Goal: Task Accomplishment & Management: Manage account settings

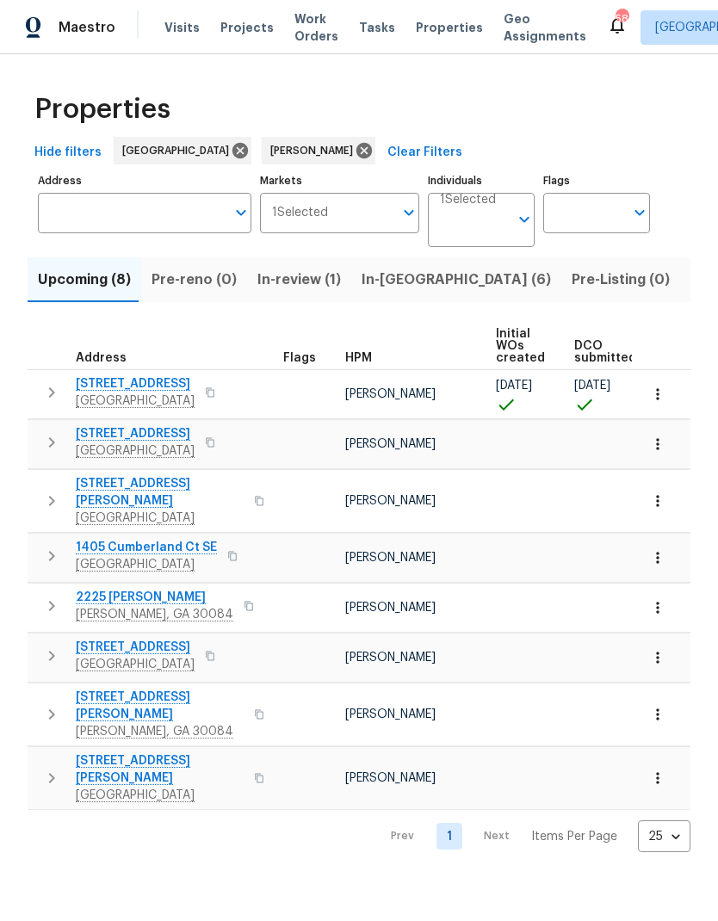
click at [662, 706] on icon "button" at bounding box center [657, 714] width 17 height 17
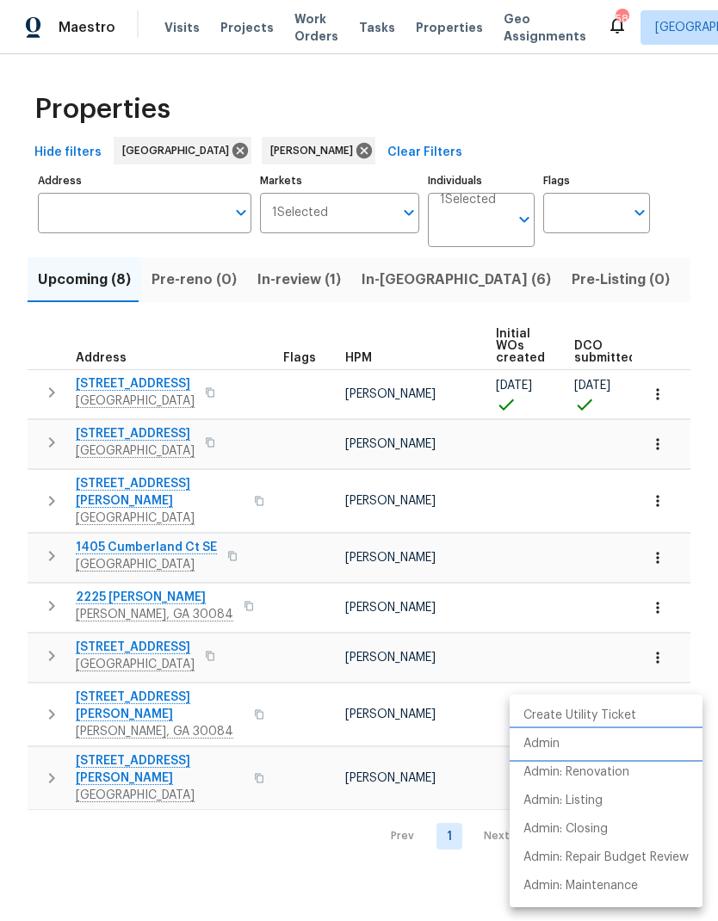
click at [553, 739] on p "Admin" at bounding box center [541, 744] width 36 height 18
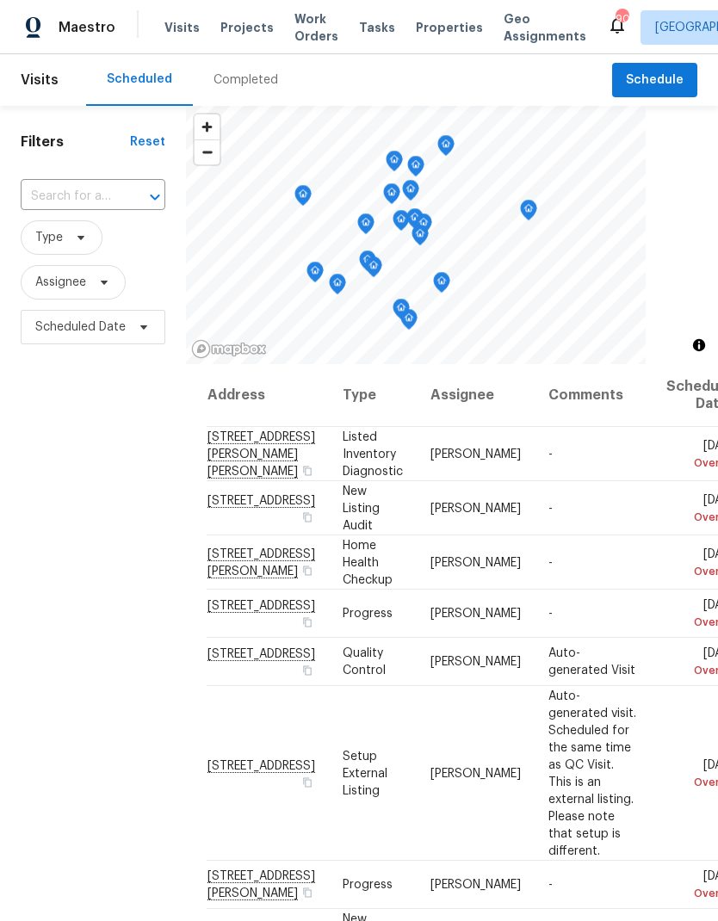
click at [303, 22] on span "Work Orders" at bounding box center [316, 27] width 44 height 34
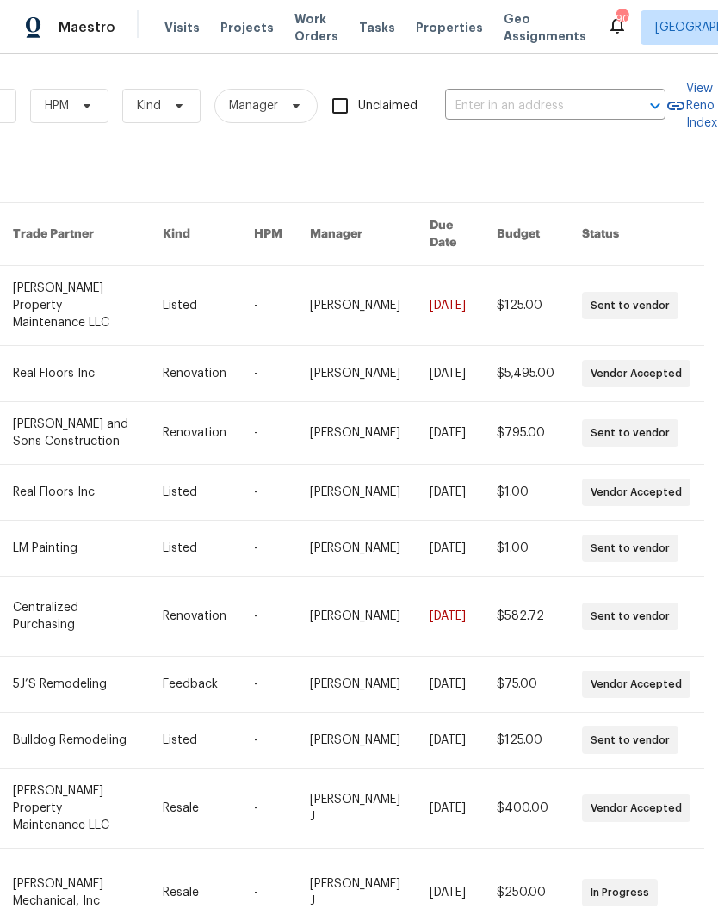
scroll to position [0, 283]
click at [526, 104] on input "text" at bounding box center [531, 106] width 172 height 27
type input "arbor Ridge"
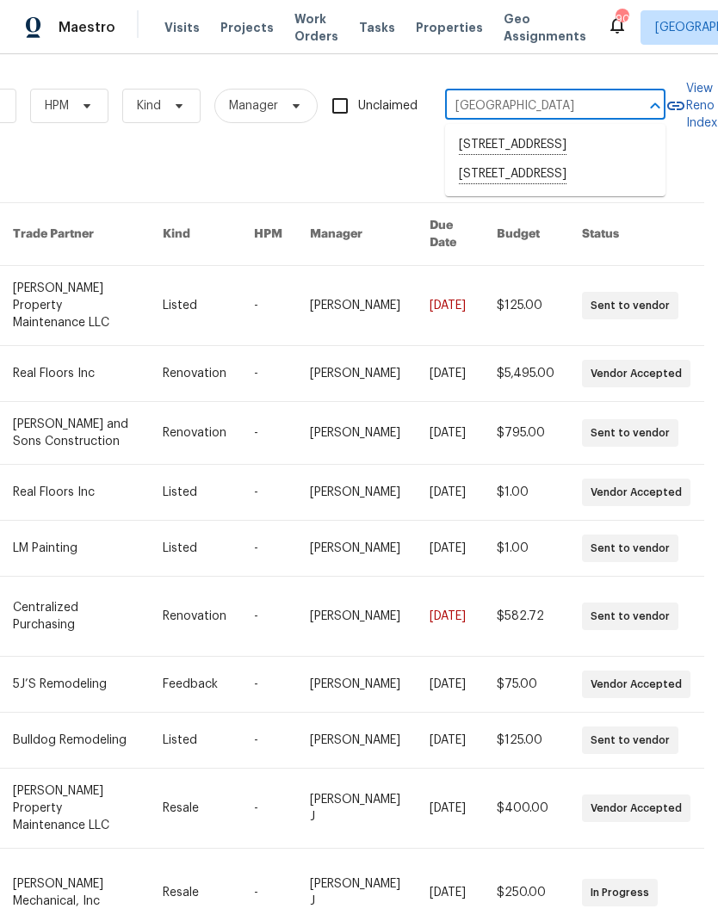
click at [521, 189] on li "589 Arbor Ridge Dr, Stone Mountain, GA 30087" at bounding box center [555, 174] width 220 height 29
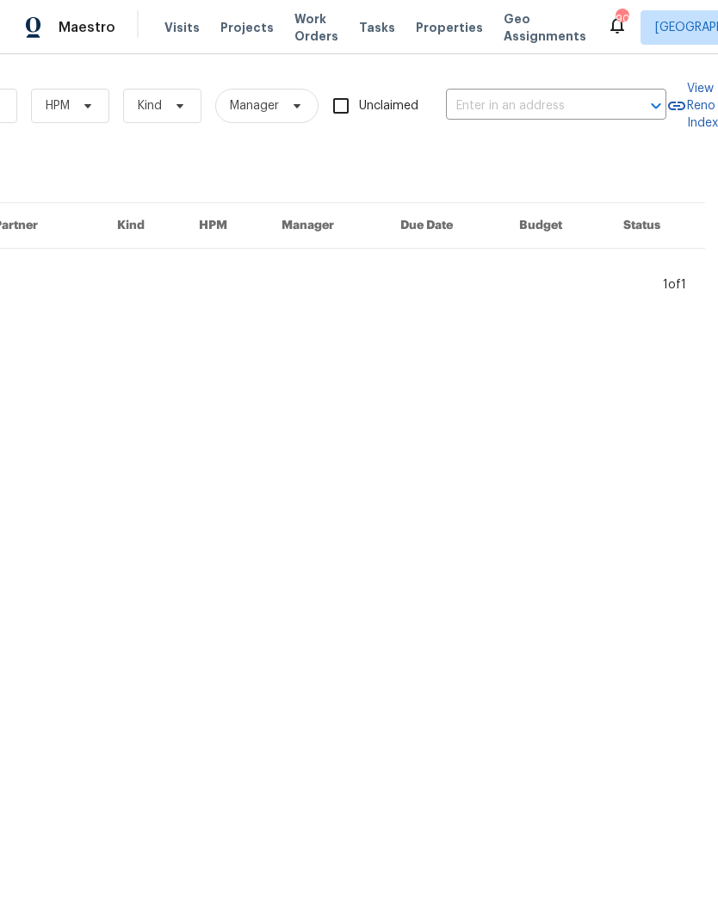
type input "589 Arbor Ridge Dr, Stone Mountain, GA 30087"
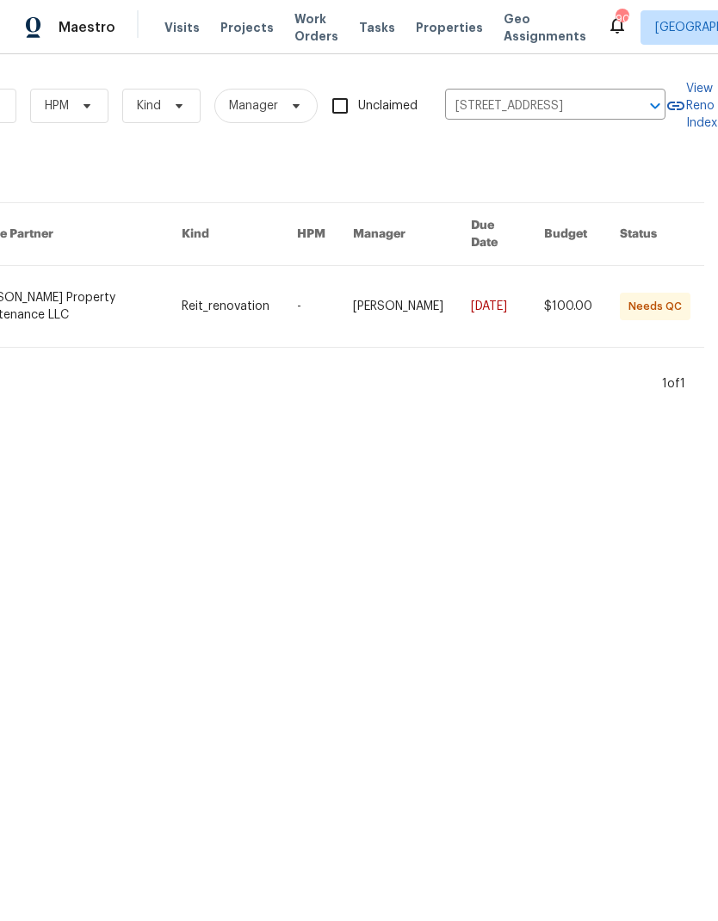
click at [77, 286] on link at bounding box center [76, 306] width 208 height 81
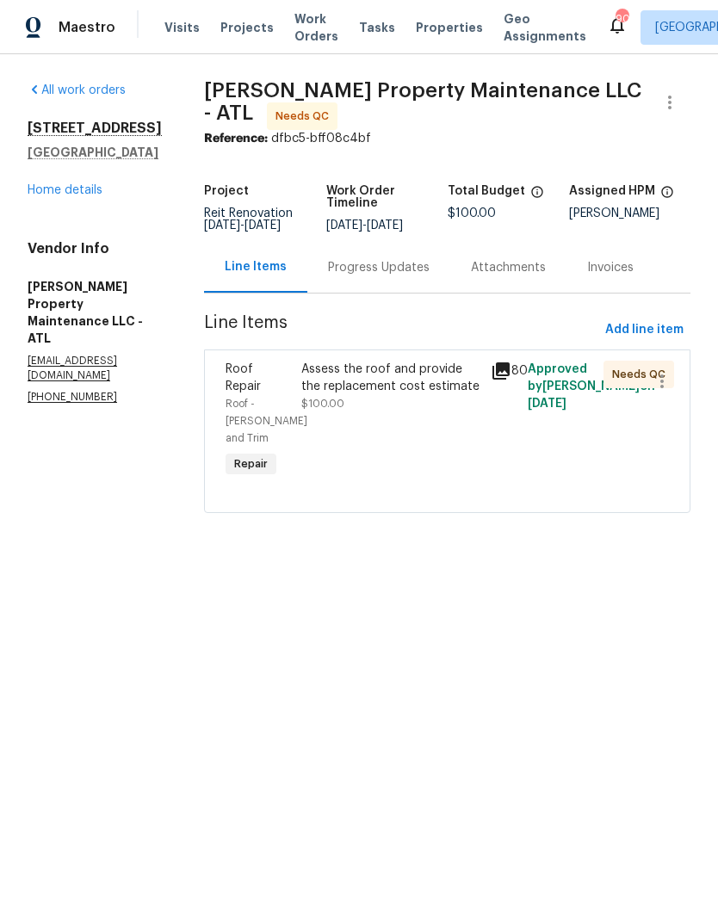
click at [505, 380] on icon at bounding box center [500, 370] width 17 height 17
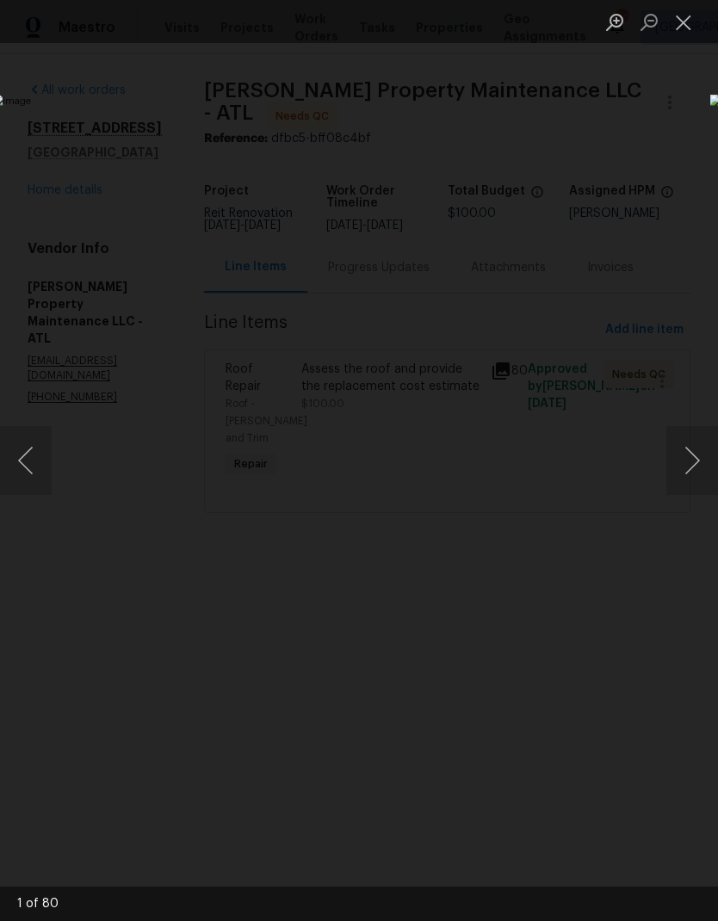
click at [686, 26] on button "Close lightbox" at bounding box center [683, 22] width 34 height 30
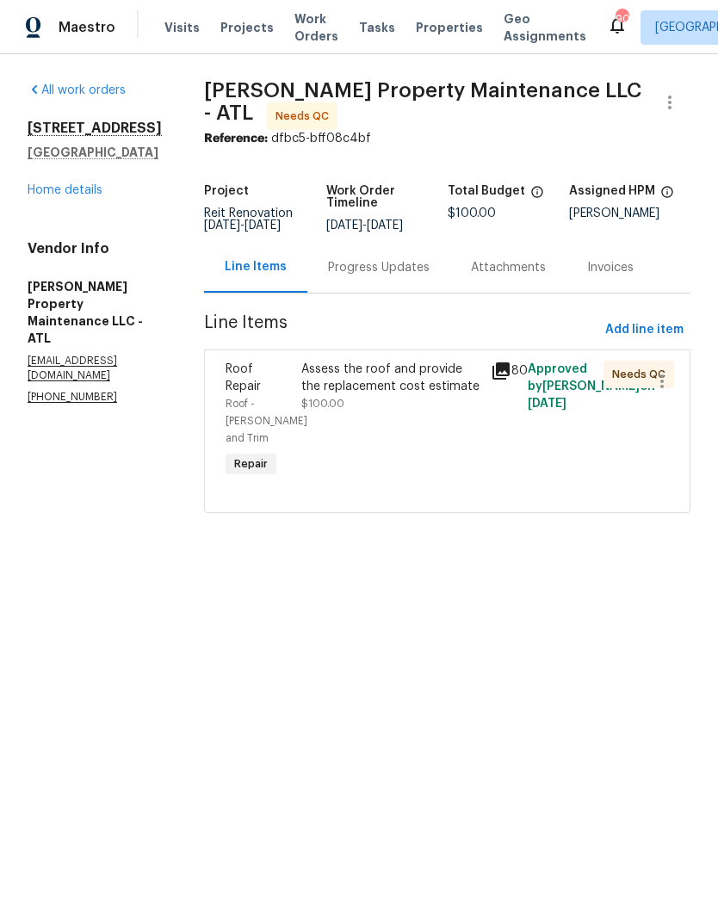
click at [378, 276] on div "Progress Updates" at bounding box center [379, 267] width 102 height 17
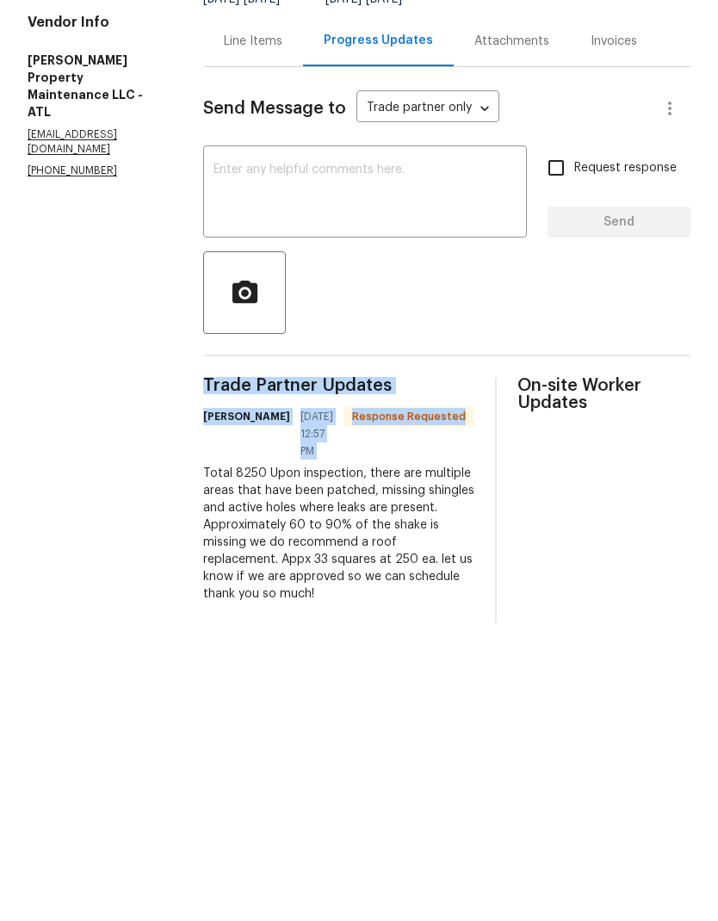
copy div "Trade Partner Updates Daniel glen 09/30/2025 12:57 PM Response Requested"
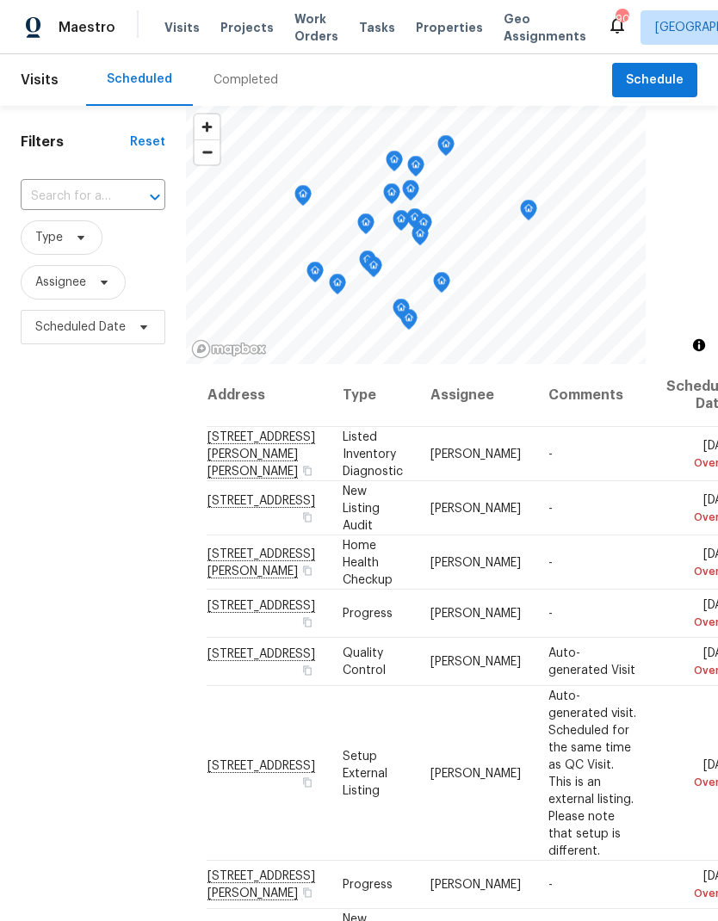
click at [299, 22] on span "Work Orders" at bounding box center [316, 27] width 44 height 34
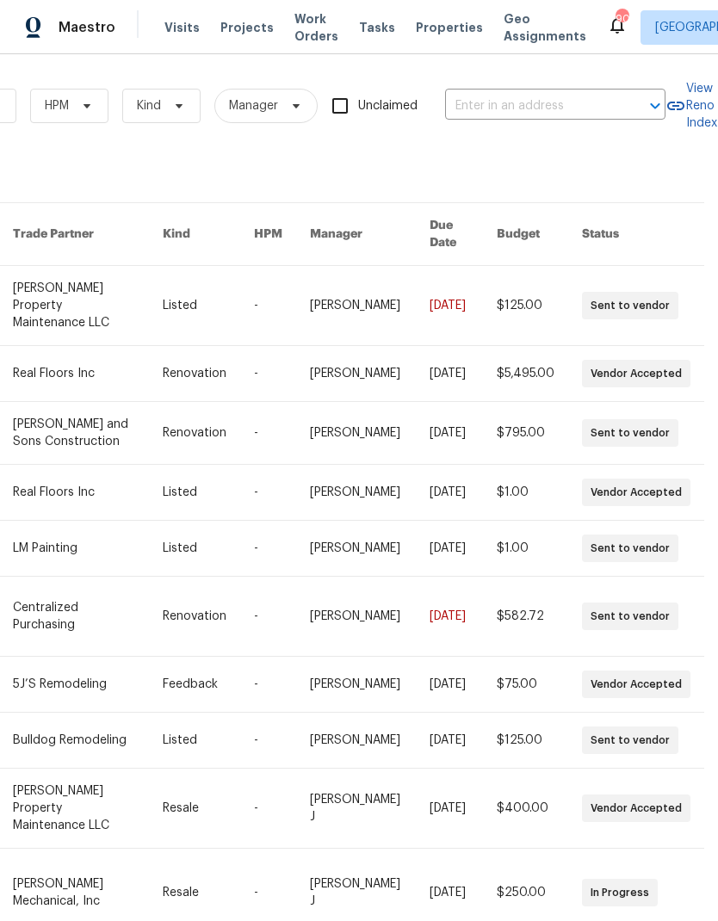
scroll to position [0, 283]
click at [509, 102] on input "text" at bounding box center [531, 106] width 172 height 27
type input "6756"
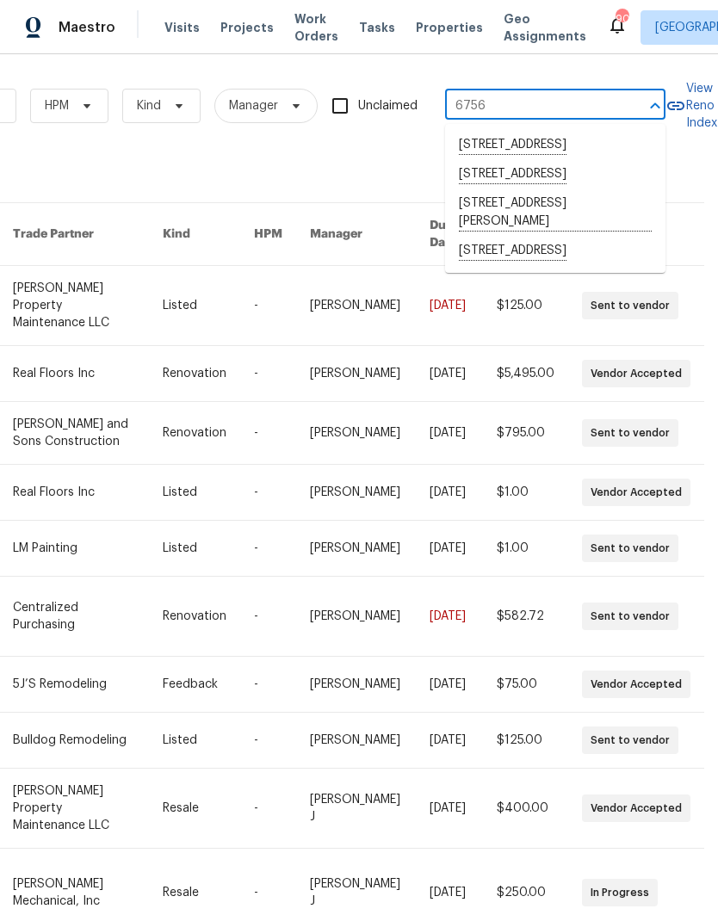
click at [556, 237] on li "6756 Blackstone Pl # 6, Mableton, GA 30126" at bounding box center [555, 212] width 220 height 47
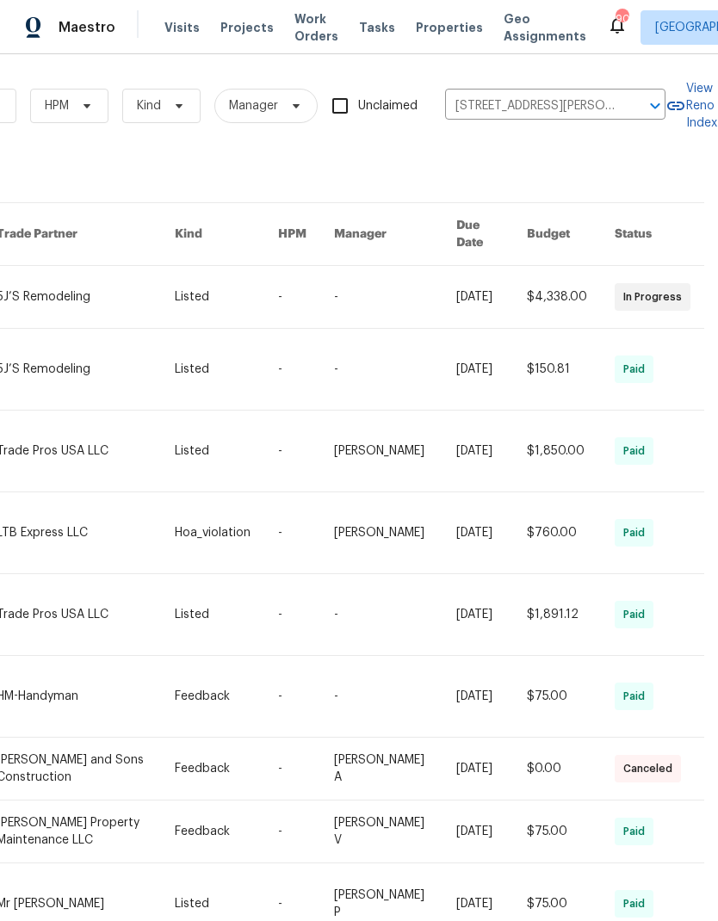
click at [67, 281] on link at bounding box center [86, 297] width 179 height 62
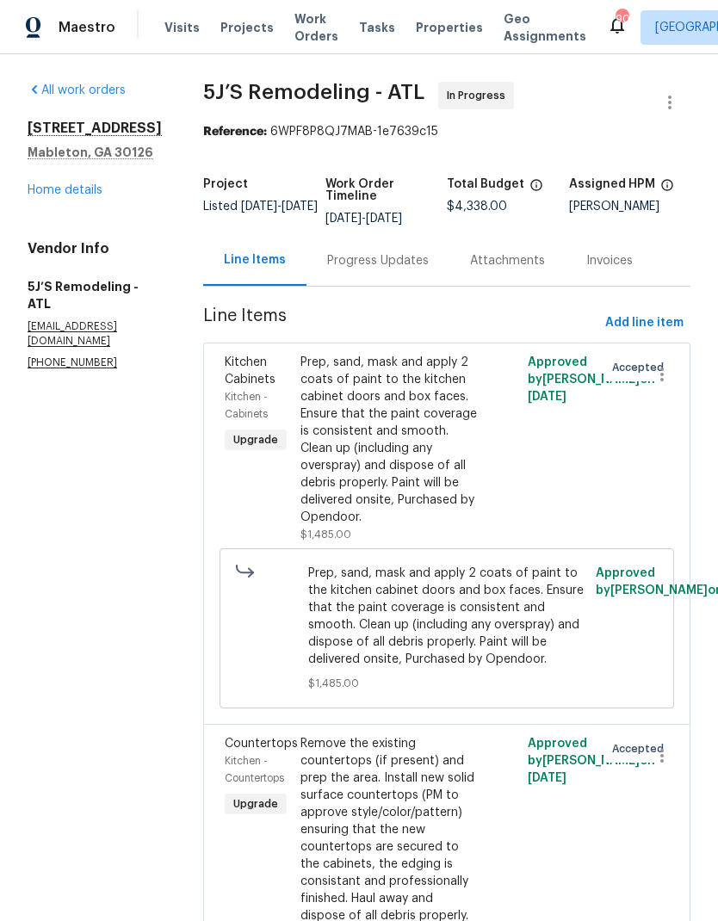
click at [73, 196] on link "Home details" at bounding box center [65, 190] width 75 height 12
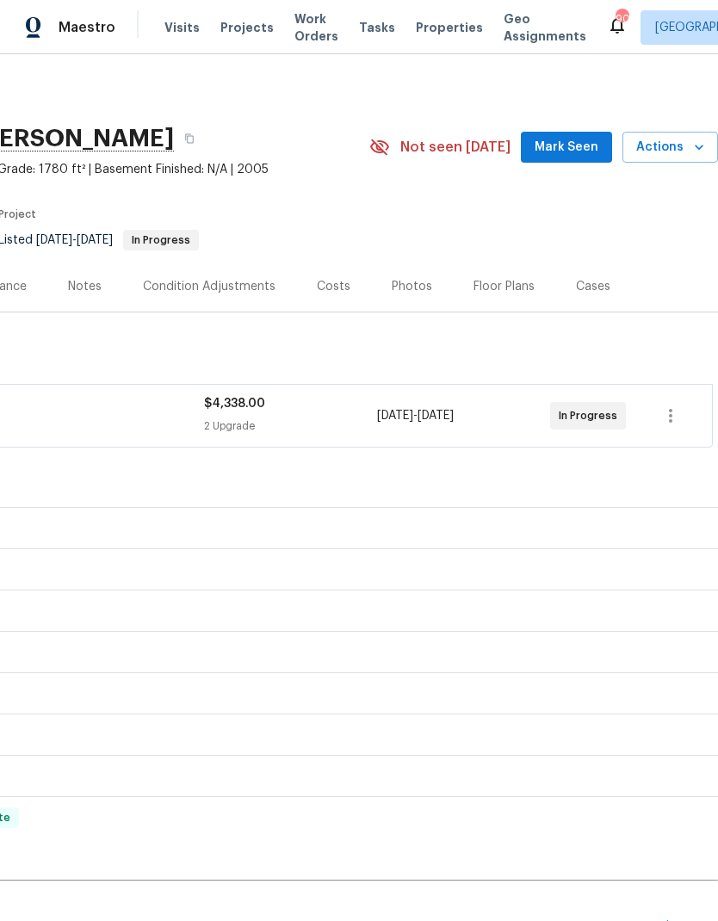
scroll to position [0, 255]
click at [567, 155] on span "Mark Seen" at bounding box center [567, 148] width 64 height 22
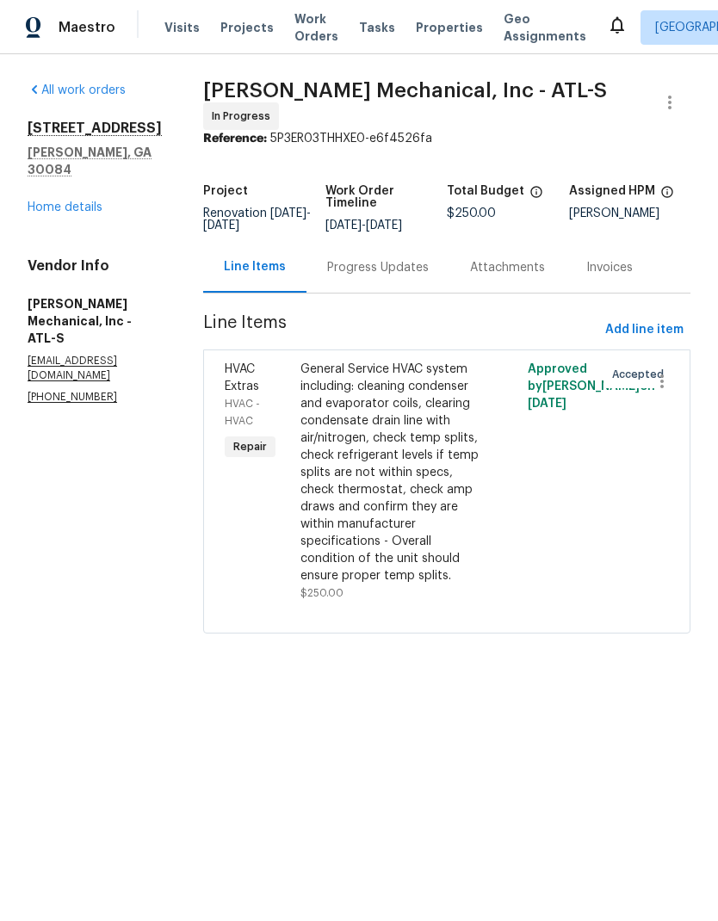
click at [396, 276] on div "Progress Updates" at bounding box center [378, 267] width 102 height 17
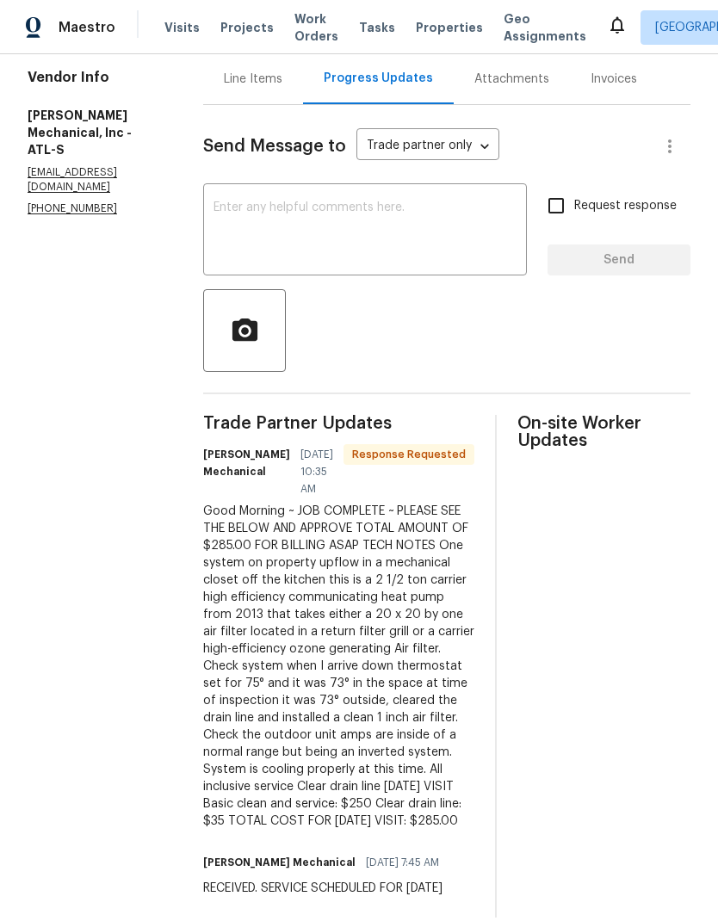
scroll to position [188, 0]
click at [279, 82] on div "Line Items" at bounding box center [253, 79] width 59 height 17
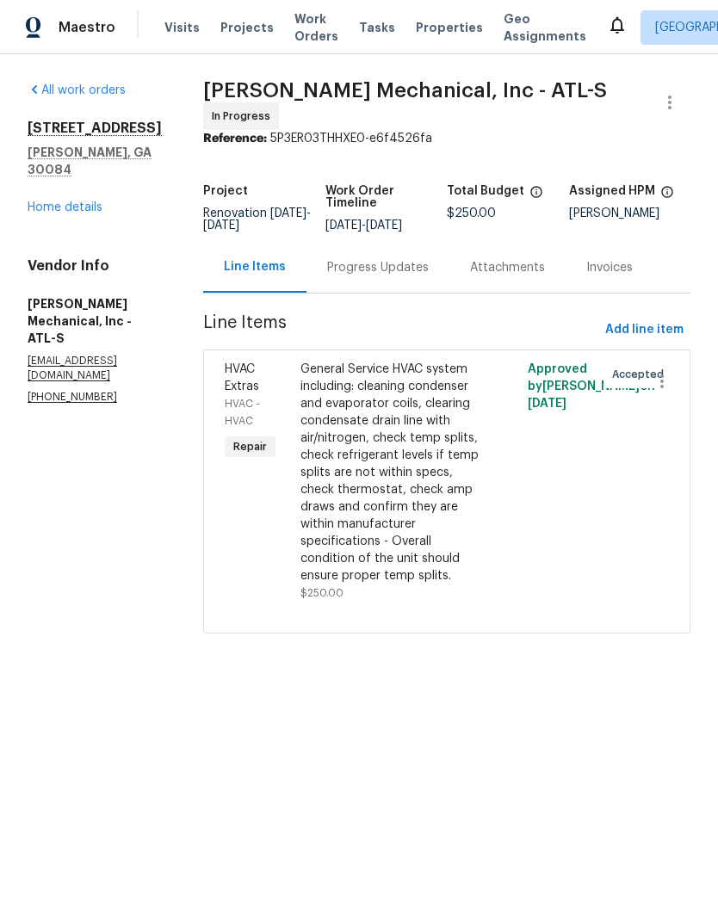
click at [426, 512] on div "General Service HVAC system including: cleaning condenser and evaporator coils,…" at bounding box center [389, 473] width 179 height 224
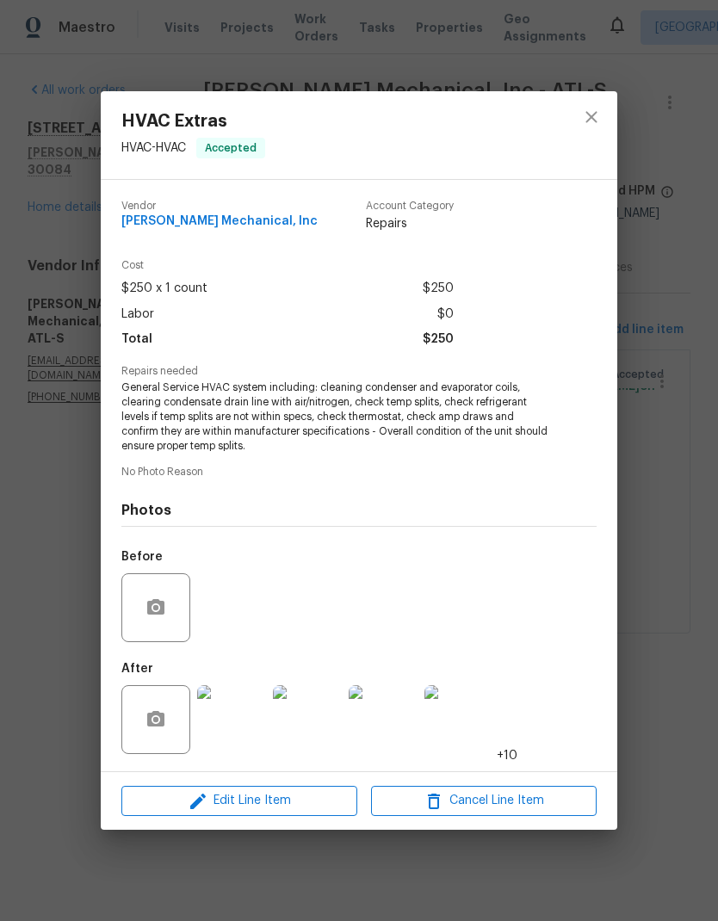
click at [266, 800] on span "Edit Line Item" at bounding box center [240, 801] width 226 height 22
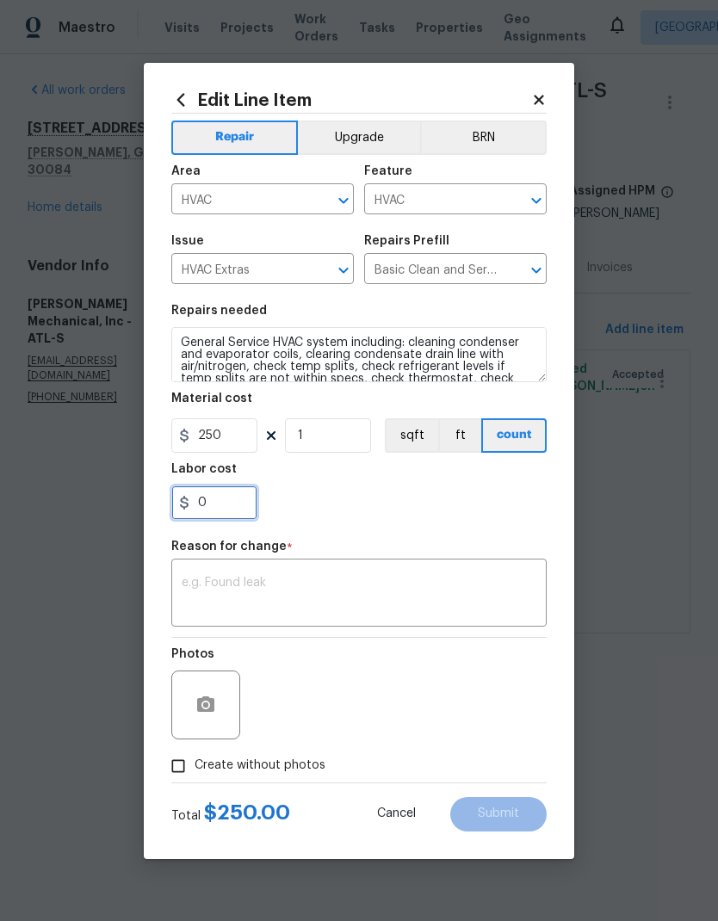
click at [232, 497] on input "0" at bounding box center [214, 502] width 86 height 34
type input "35"
click at [230, 581] on textarea at bounding box center [359, 595] width 355 height 36
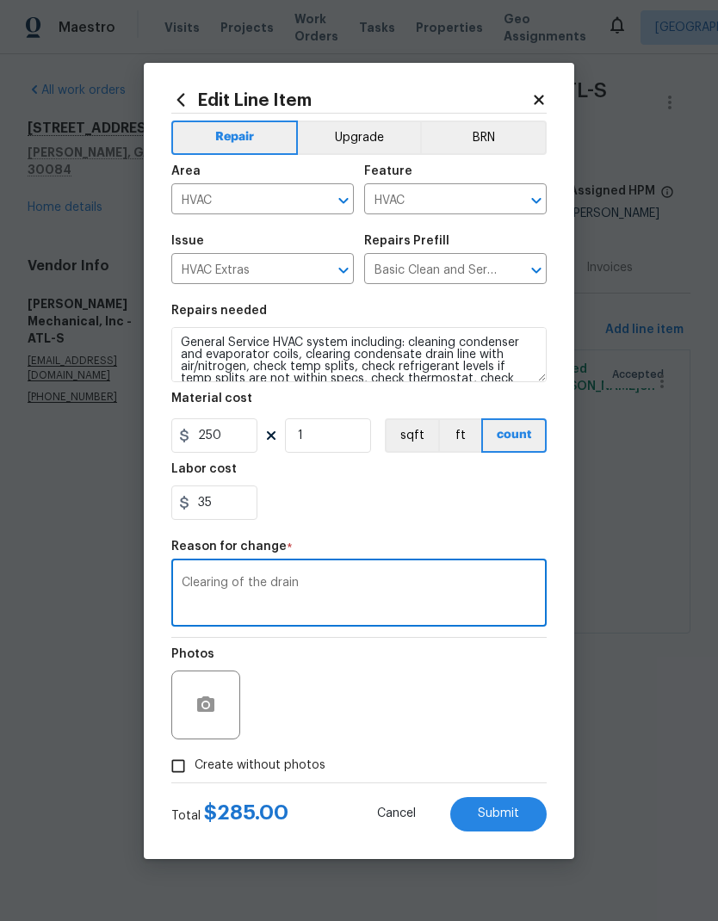
type textarea "Clearing of the drain"
click at [510, 813] on span "Submit" at bounding box center [498, 813] width 41 height 13
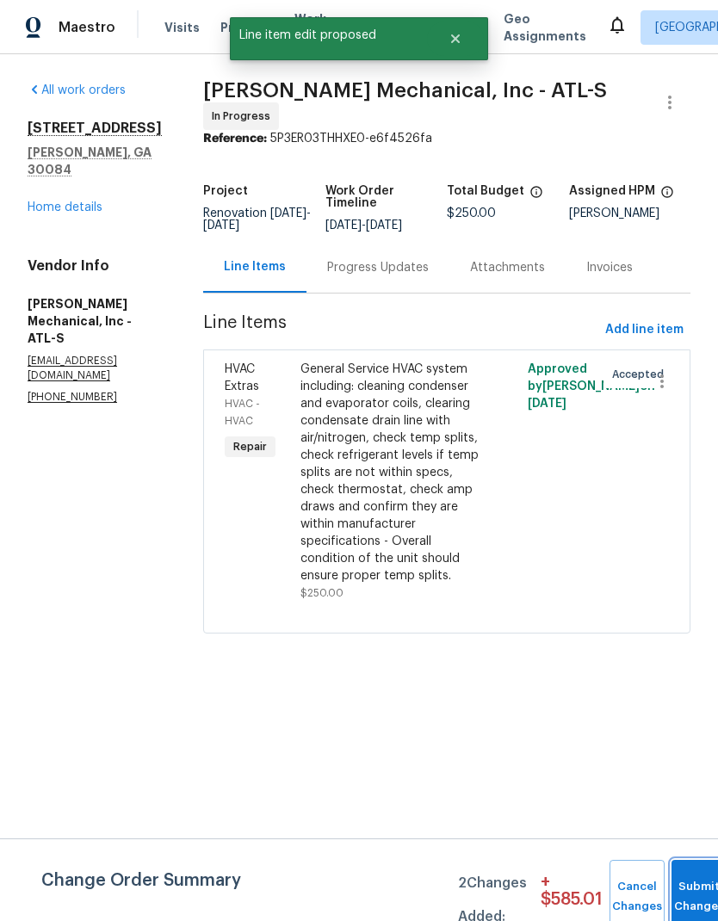
click at [694, 875] on button "Submit Changes" at bounding box center [698, 897] width 55 height 74
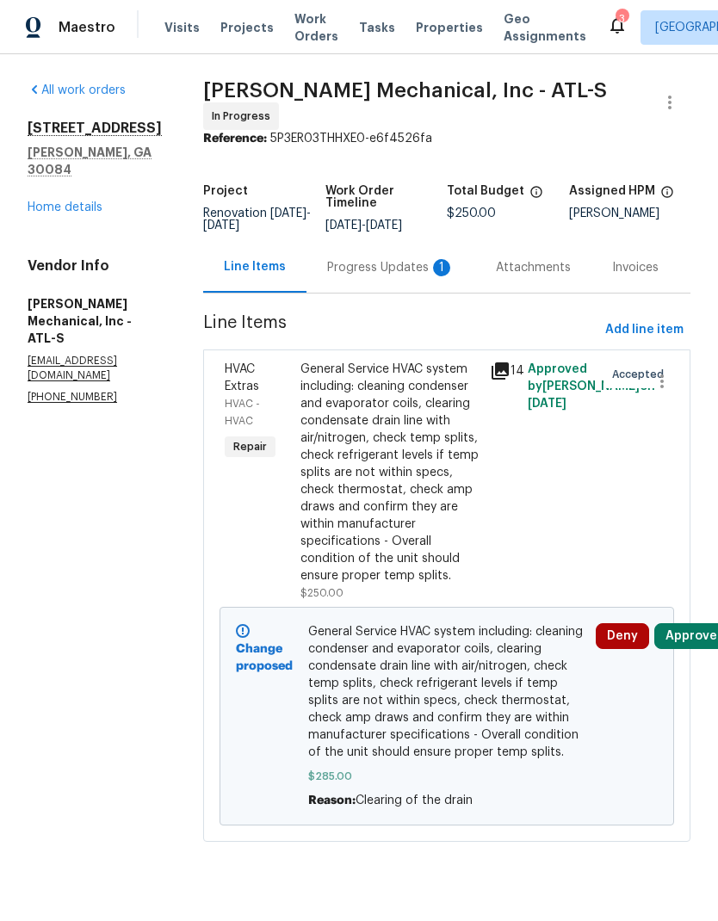
click at [376, 242] on div "Project Renovation [DATE] - [DATE] Work Order Timeline [DATE] - [DATE] Total Bu…" at bounding box center [446, 208] width 487 height 67
click at [382, 276] on div "Progress Updates 1" at bounding box center [390, 267] width 127 height 17
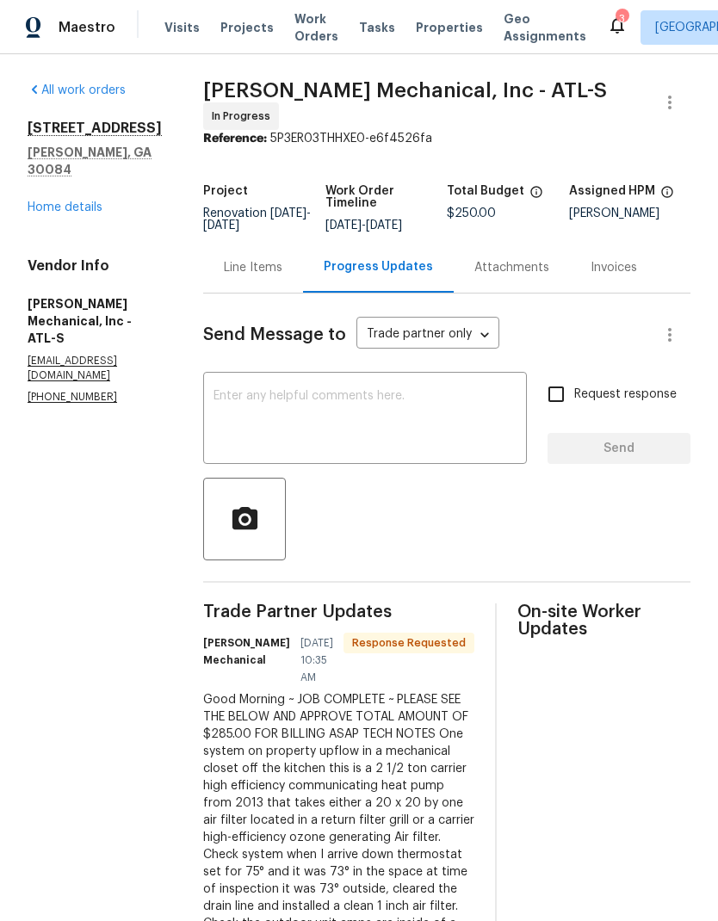
click at [393, 414] on textarea at bounding box center [364, 420] width 303 height 60
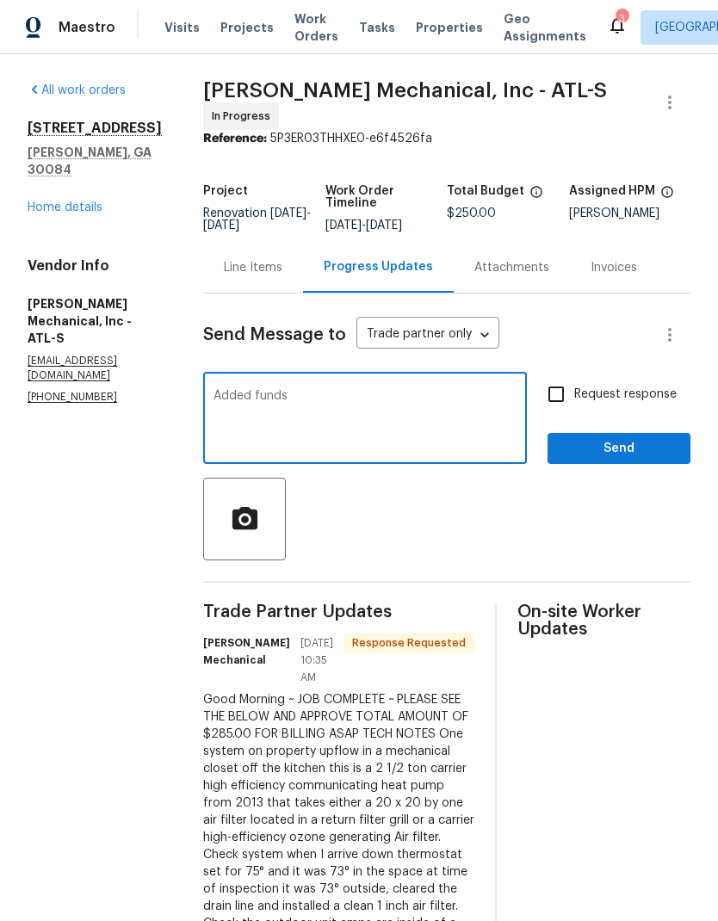
type textarea "Added funds"
click at [621, 456] on span "Send" at bounding box center [618, 449] width 115 height 22
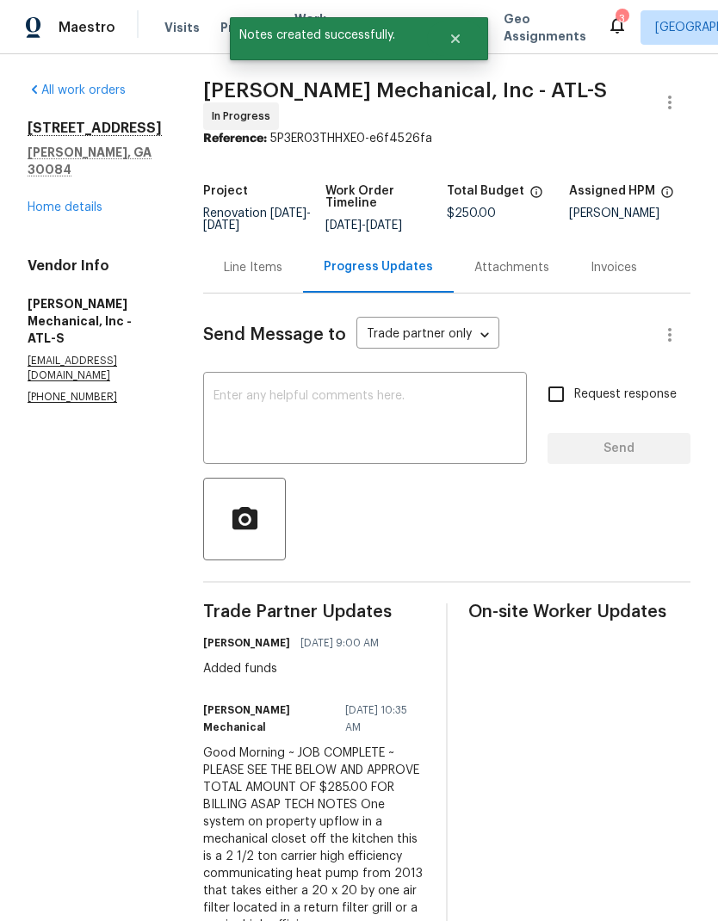
click at [77, 201] on link "Home details" at bounding box center [65, 207] width 75 height 12
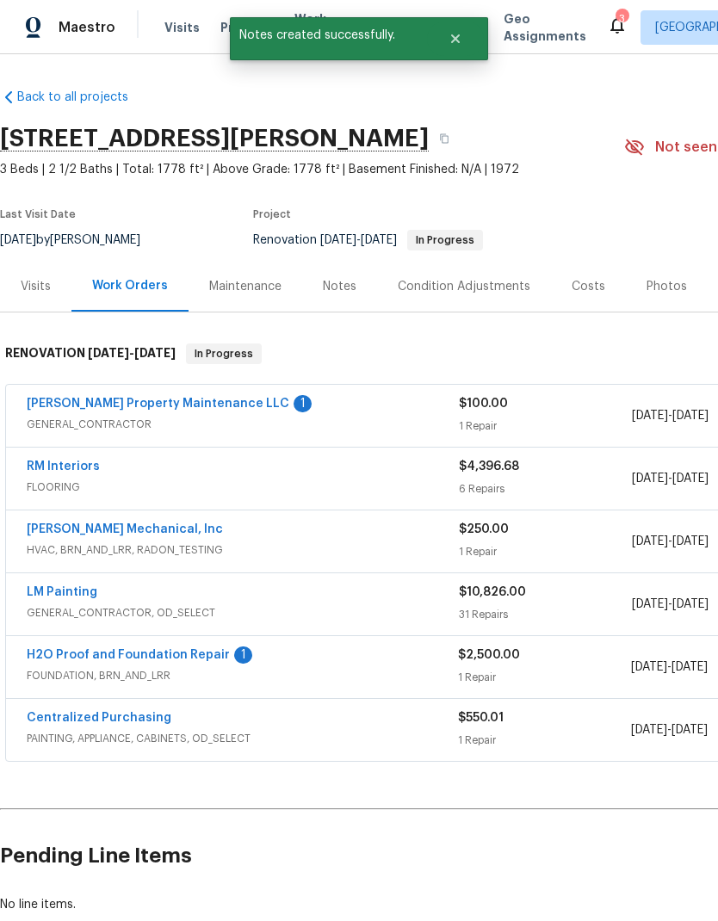
click at [138, 398] on link "[PERSON_NAME] Property Maintenance LLC" at bounding box center [158, 404] width 263 height 12
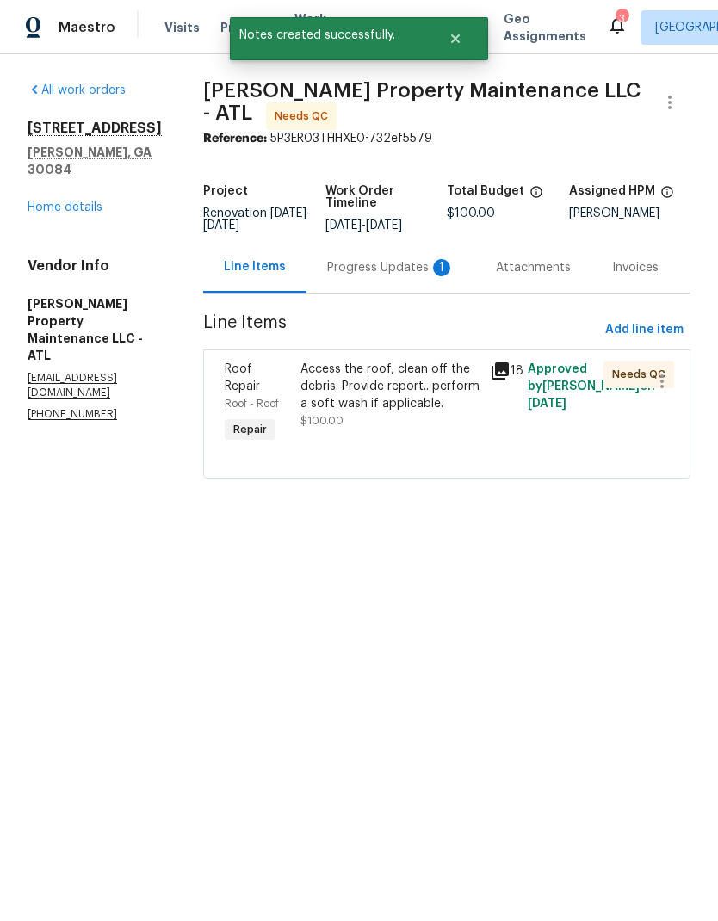
click at [392, 289] on div "Progress Updates 1" at bounding box center [390, 267] width 169 height 51
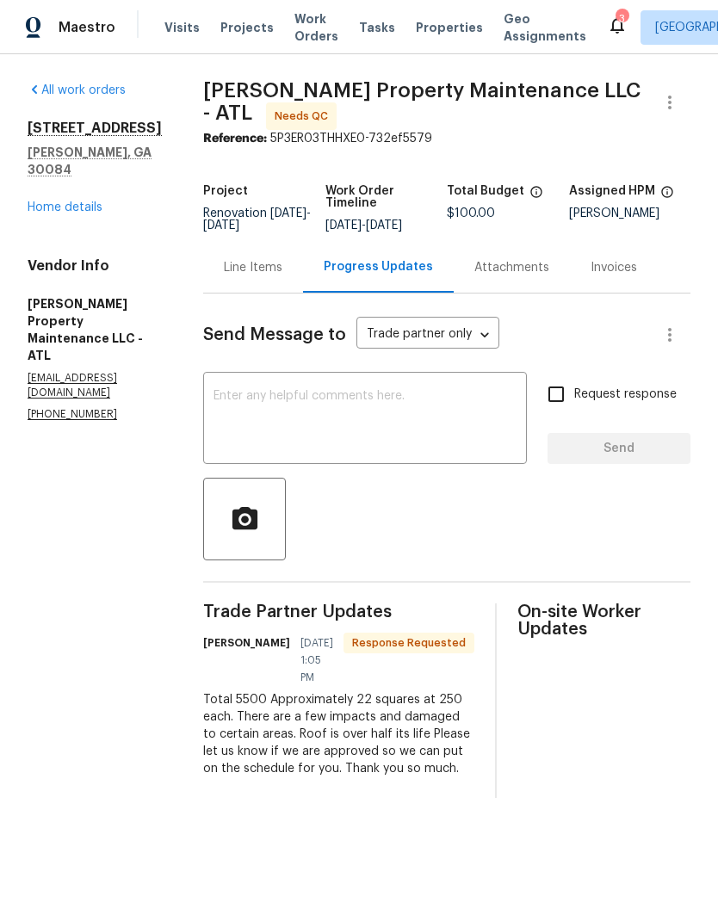
click at [383, 442] on textarea at bounding box center [364, 420] width 303 height 60
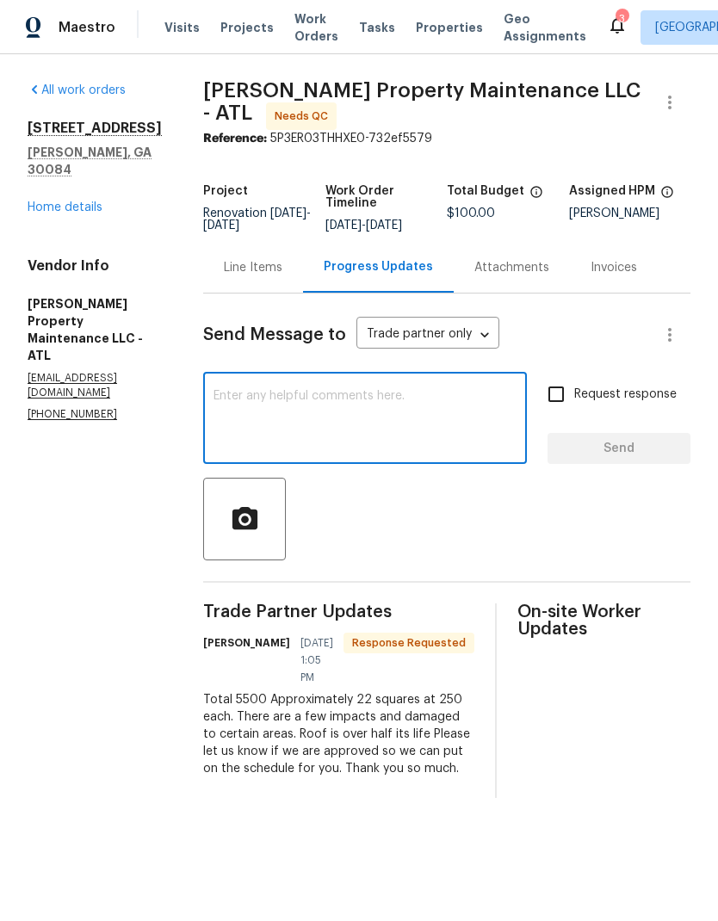
click at [556, 408] on input "Request response" at bounding box center [556, 394] width 36 height 36
checkbox input "true"
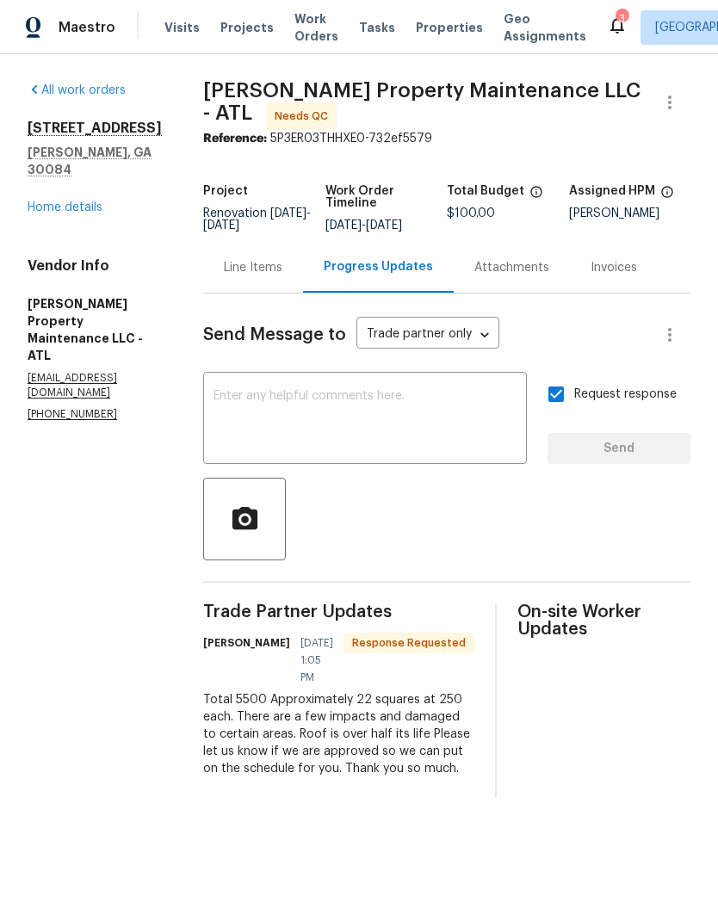
click at [418, 419] on textarea at bounding box center [364, 420] width 303 height 60
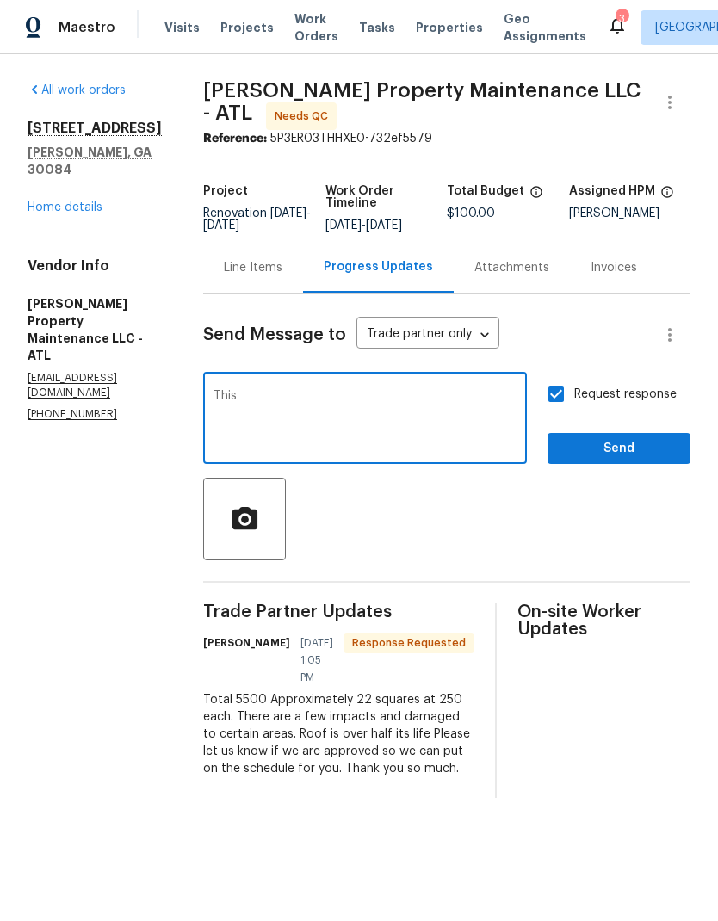
type textarea "This is HOA operation please match perfectly the existing shingle"
click at [257, 276] on div "Line Items" at bounding box center [253, 267] width 59 height 17
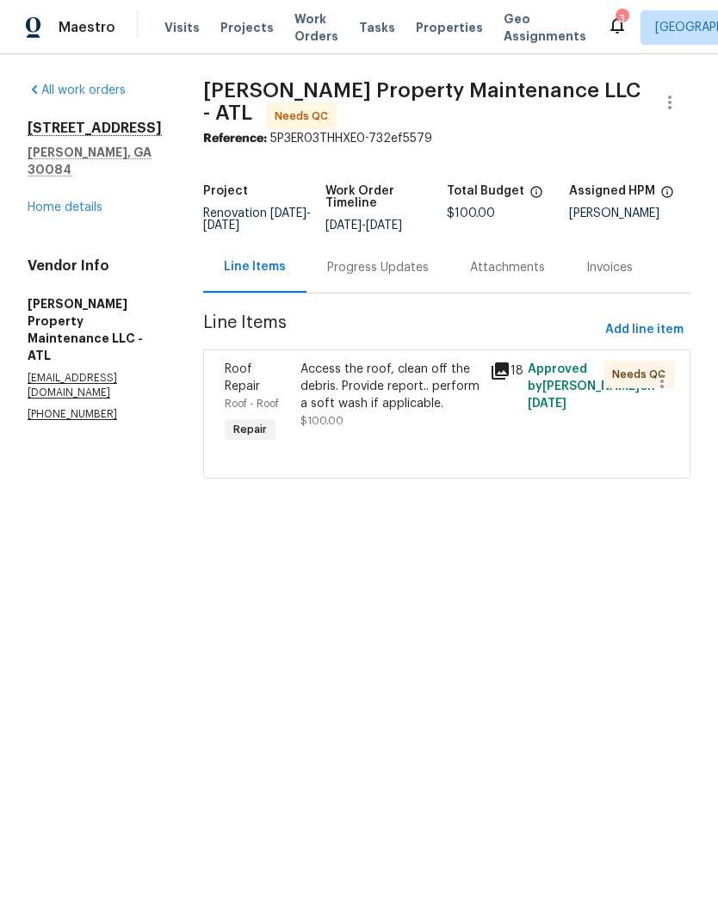
click at [391, 412] on div "Access the roof, clean off the debris. Provide report.. perform a soft wash if …" at bounding box center [389, 387] width 179 height 52
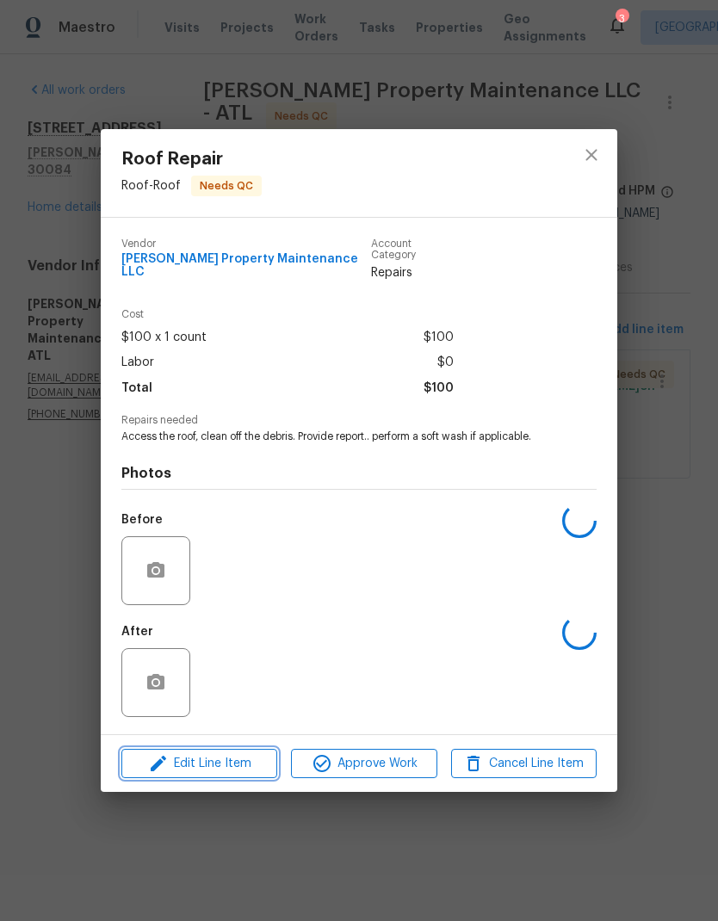
click at [233, 756] on span "Edit Line Item" at bounding box center [199, 764] width 145 height 22
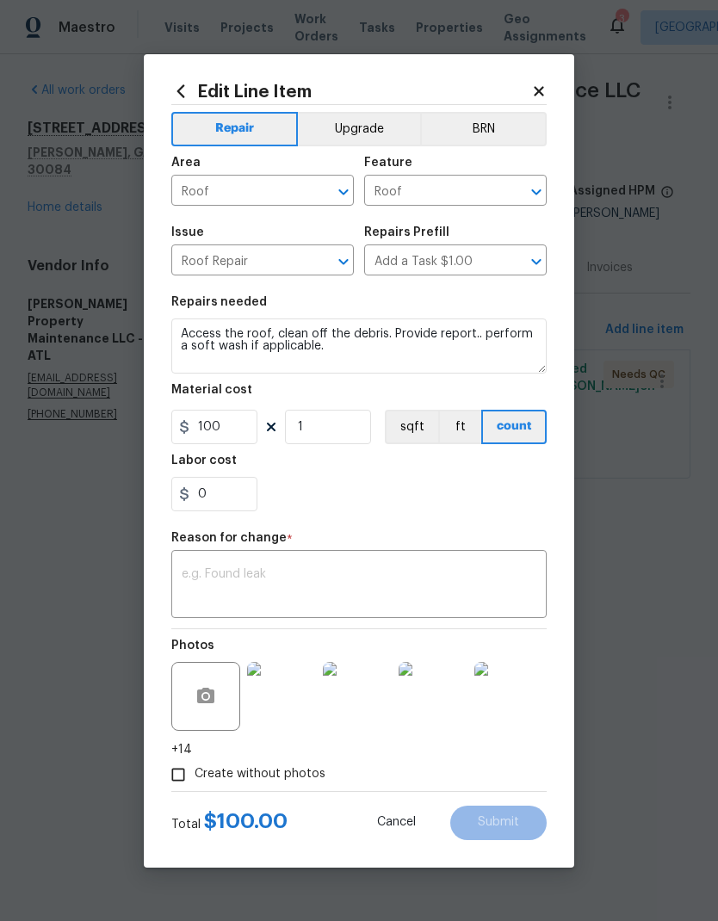
click at [323, 266] on icon "Clear" at bounding box center [320, 261] width 17 height 17
click at [278, 263] on input "text" at bounding box center [238, 262] width 134 height 27
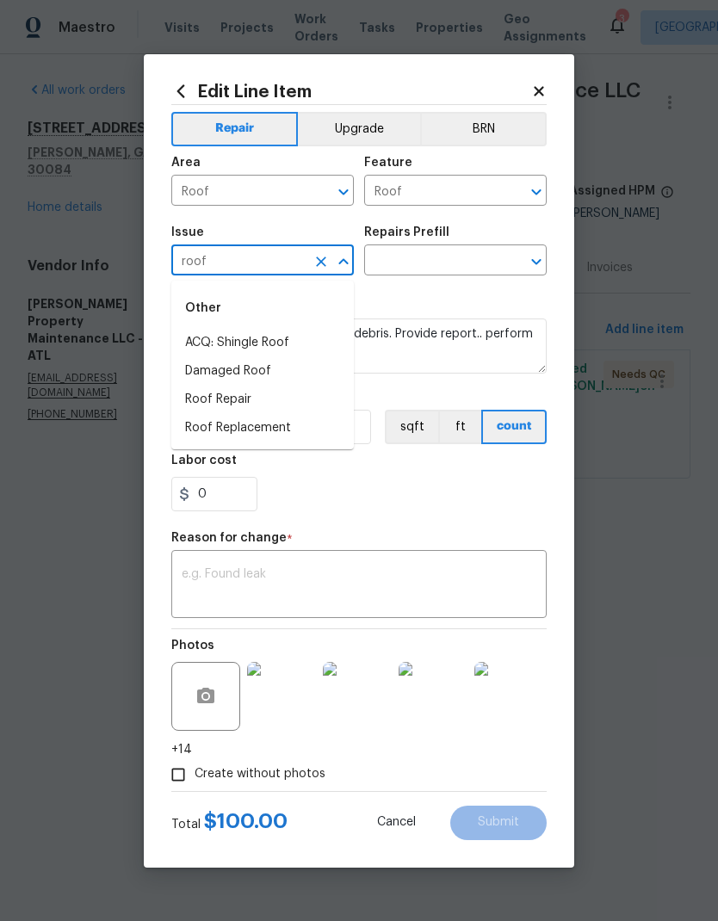
click at [272, 430] on li "Roof Replacement" at bounding box center [262, 428] width 182 height 28
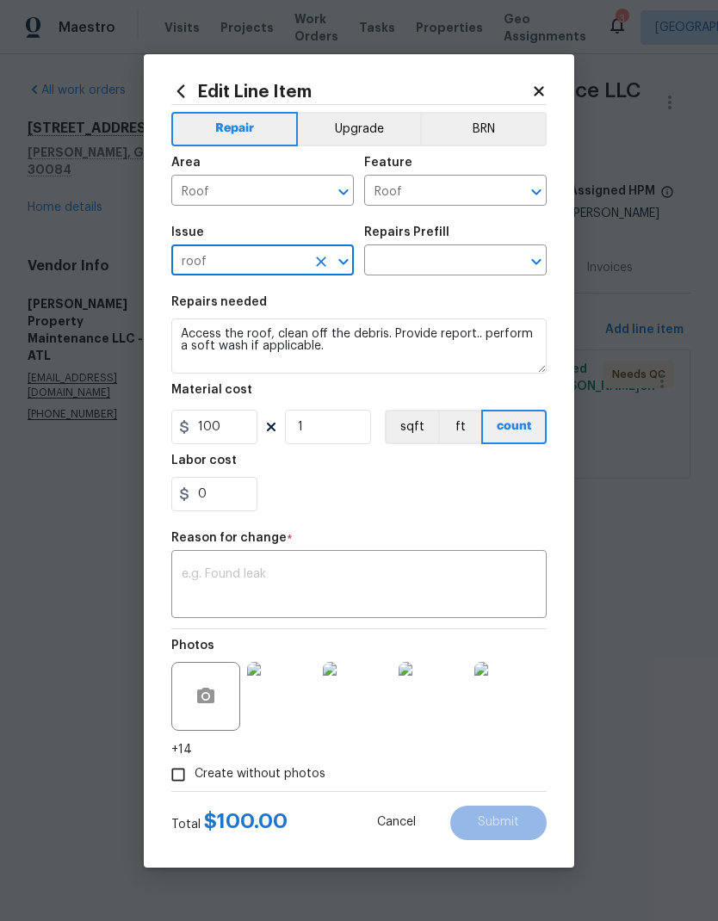
type input "Roof Replacement"
click at [399, 261] on input "text" at bounding box center [431, 262] width 134 height 27
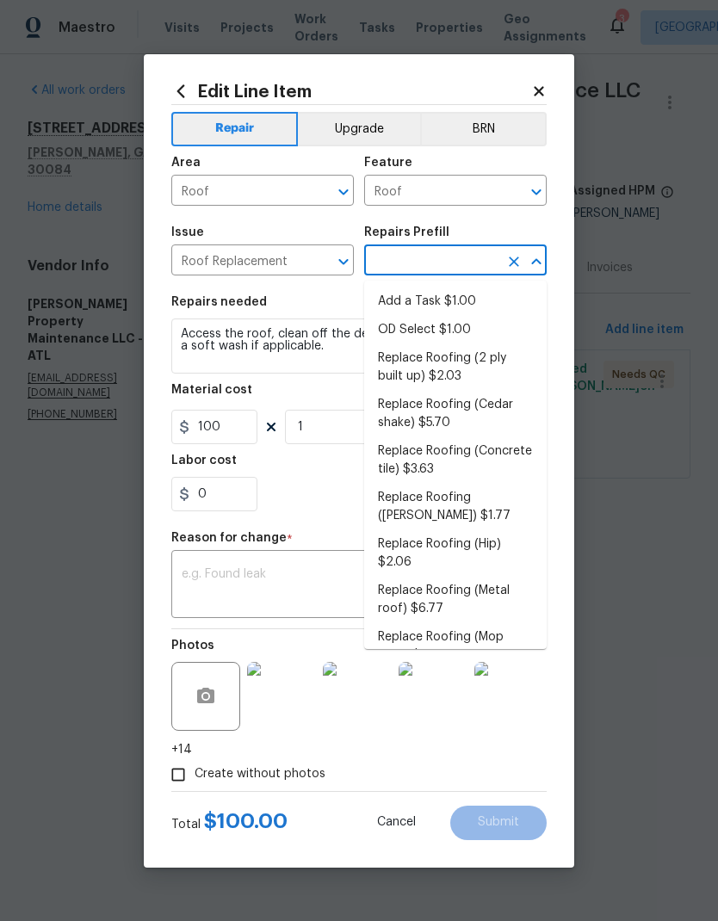
click at [482, 365] on li "Replace Roofing (2 ply built up) $2.03" at bounding box center [455, 367] width 182 height 46
type input "Replace Roofing (2 ply built up) $2.03"
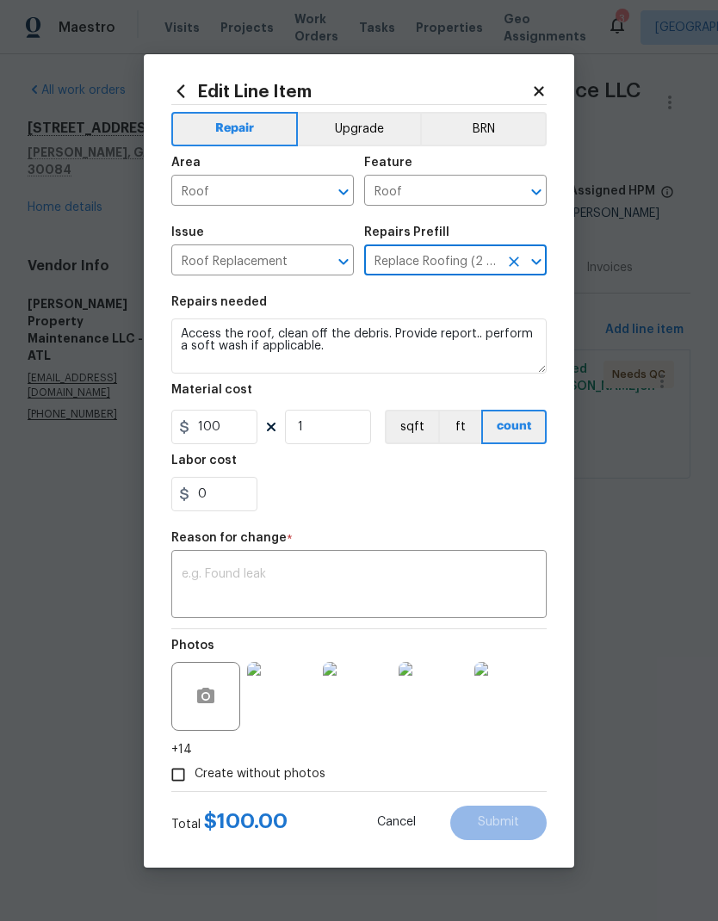
type input "Eaves and Trim"
type textarea "2 Ply Built up w/Gravel Roof: Remove the existing roof covering, prep the subst…"
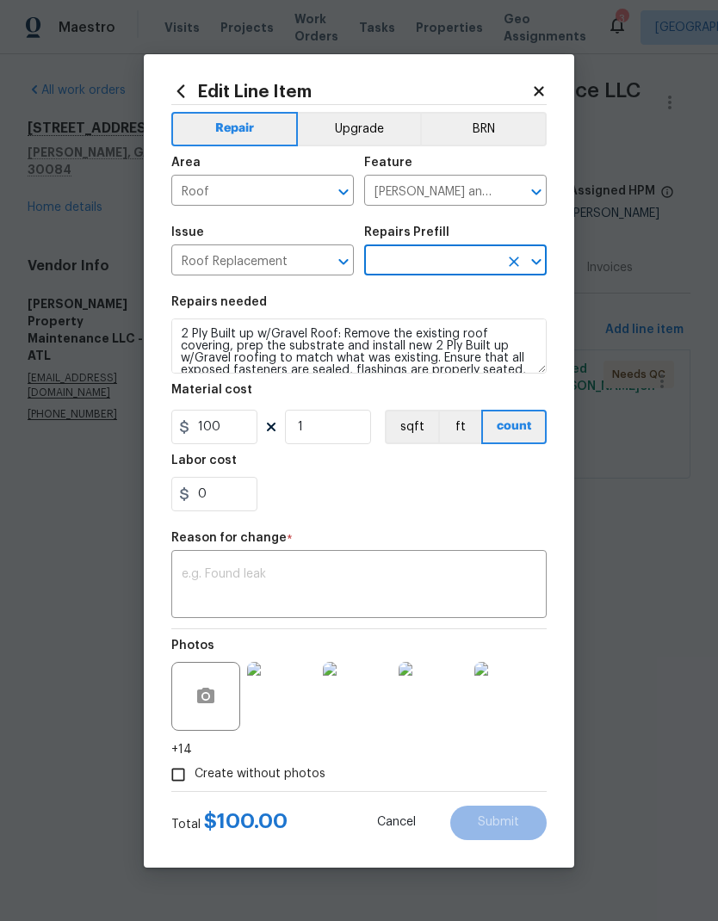
type input "Replace Roofing (2 ply built up) $2.03"
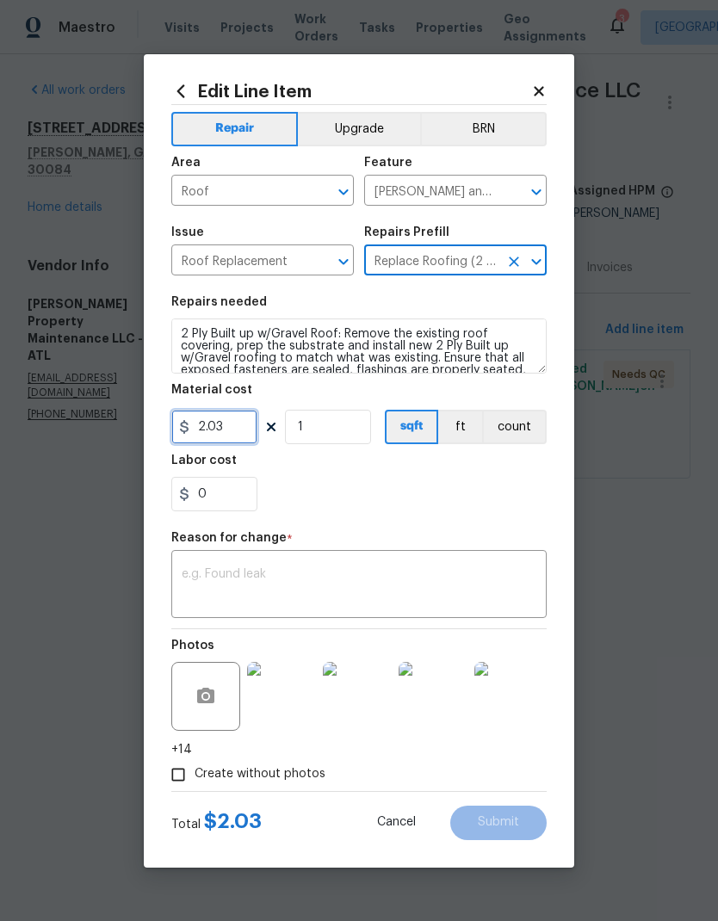
click at [244, 433] on input "2.03" at bounding box center [214, 427] width 86 height 34
type input "5500"
click at [365, 574] on textarea at bounding box center [359, 586] width 355 height 36
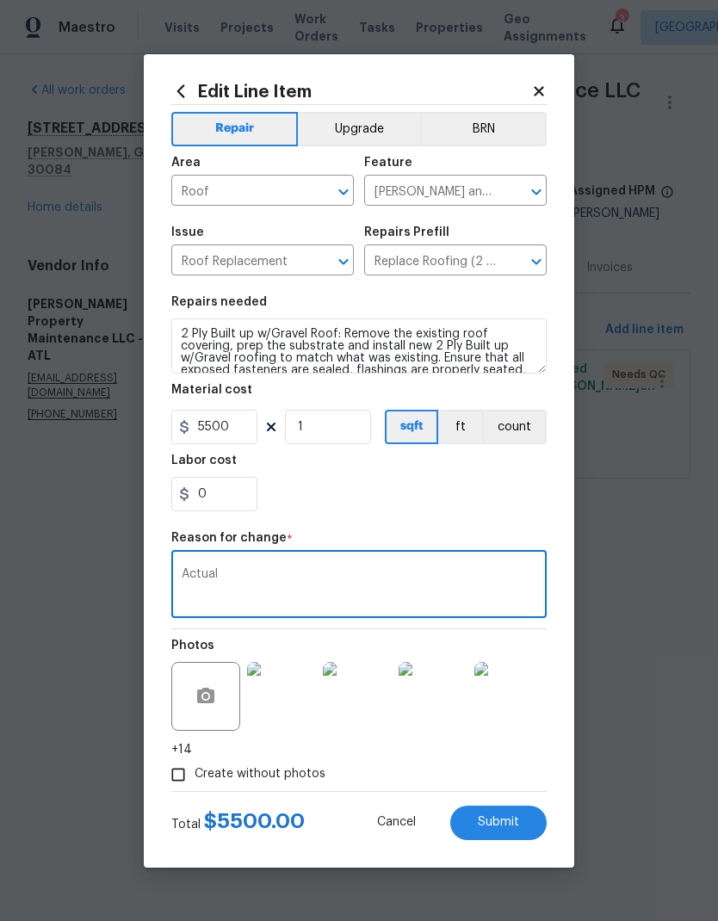
type textarea "Actual"
click at [511, 826] on span "Submit" at bounding box center [498, 822] width 41 height 13
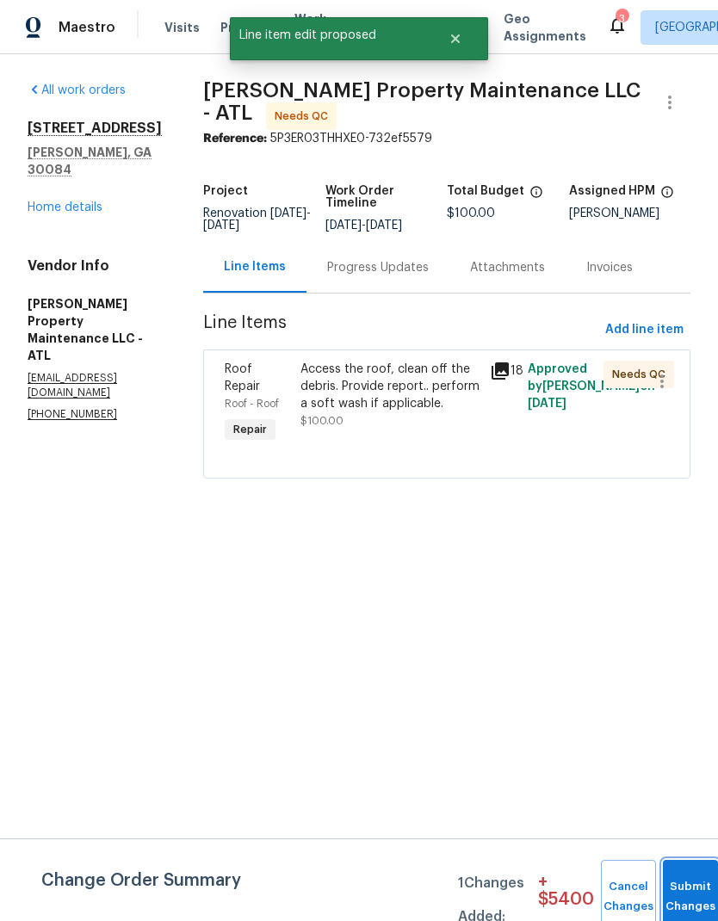
click at [692, 887] on button "Submit Changes" at bounding box center [690, 897] width 55 height 74
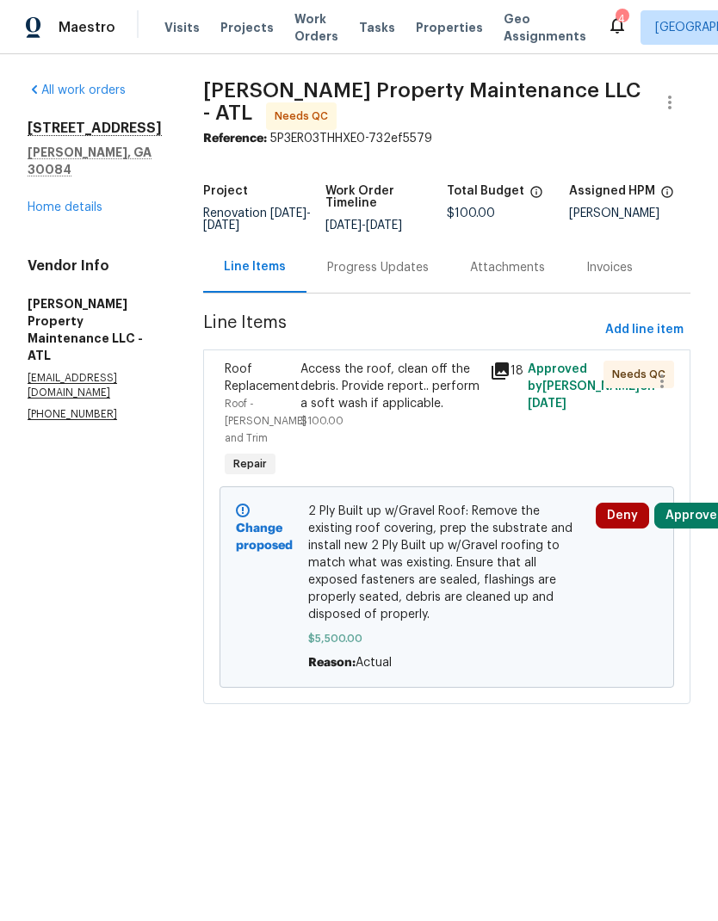
click at [383, 276] on div "Progress Updates" at bounding box center [378, 267] width 102 height 17
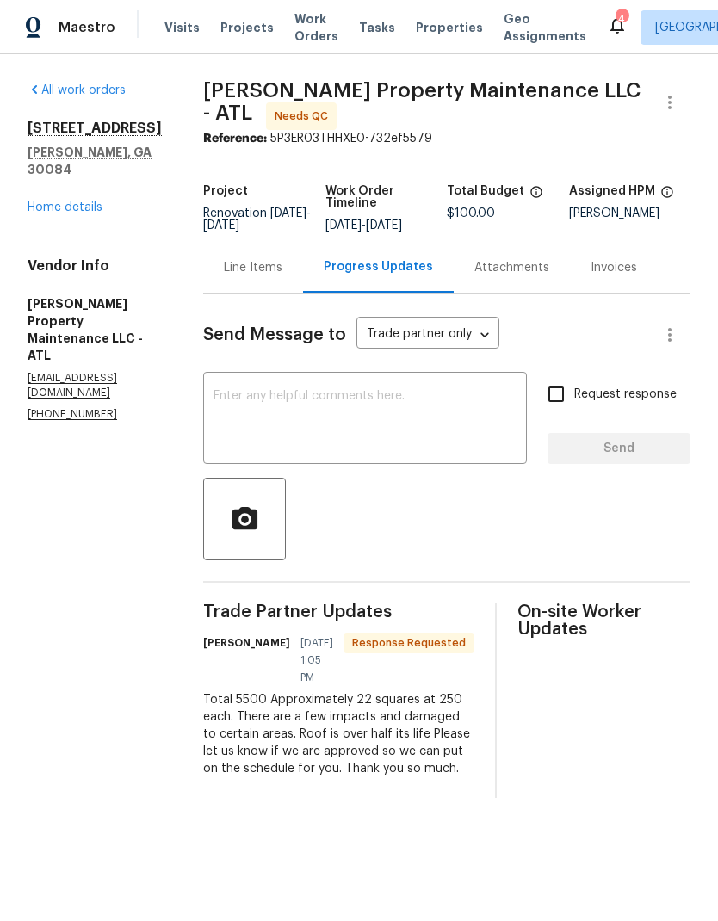
click at [75, 201] on link "Home details" at bounding box center [65, 207] width 75 height 12
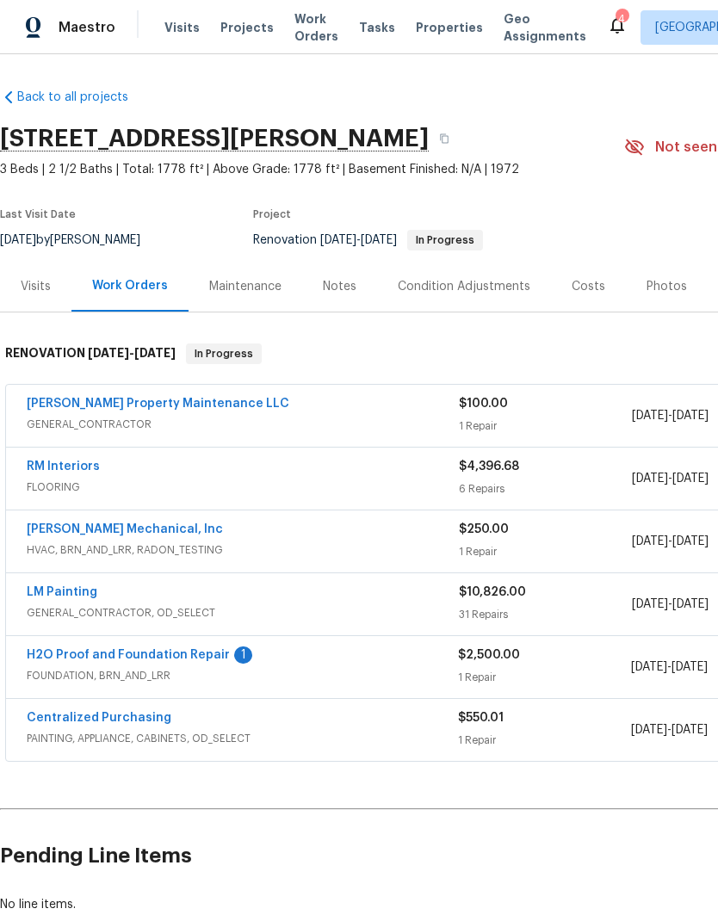
click at [145, 660] on link "H2O Proof and Foundation Repair" at bounding box center [128, 655] width 203 height 12
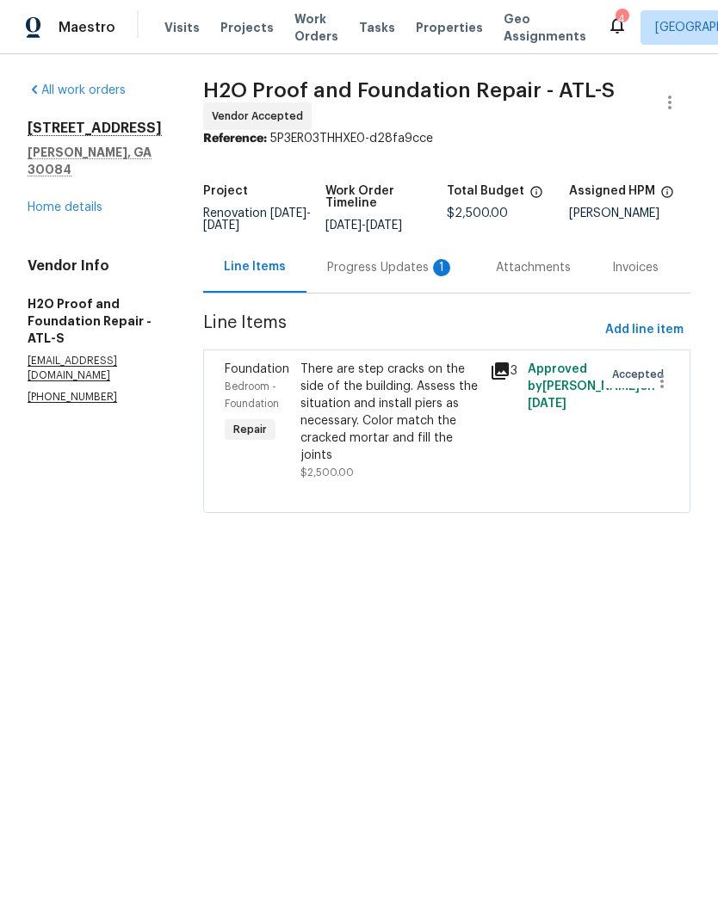
click at [345, 263] on div "Progress Updates 1" at bounding box center [390, 267] width 127 height 17
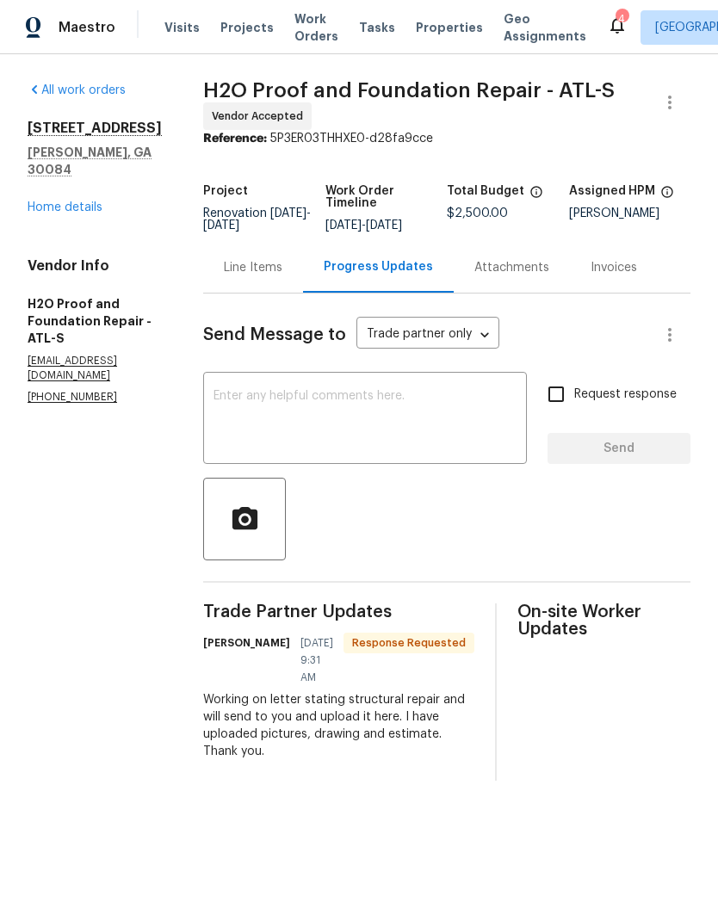
click at [497, 274] on div "Attachments" at bounding box center [511, 267] width 75 height 17
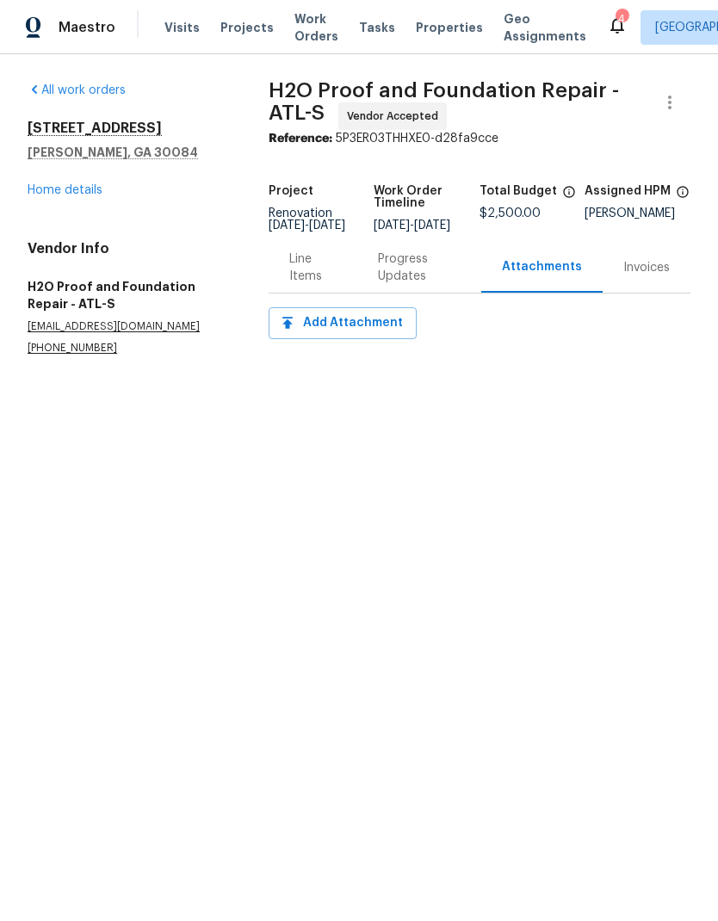
click at [648, 276] on div "Invoices" at bounding box center [646, 267] width 46 height 17
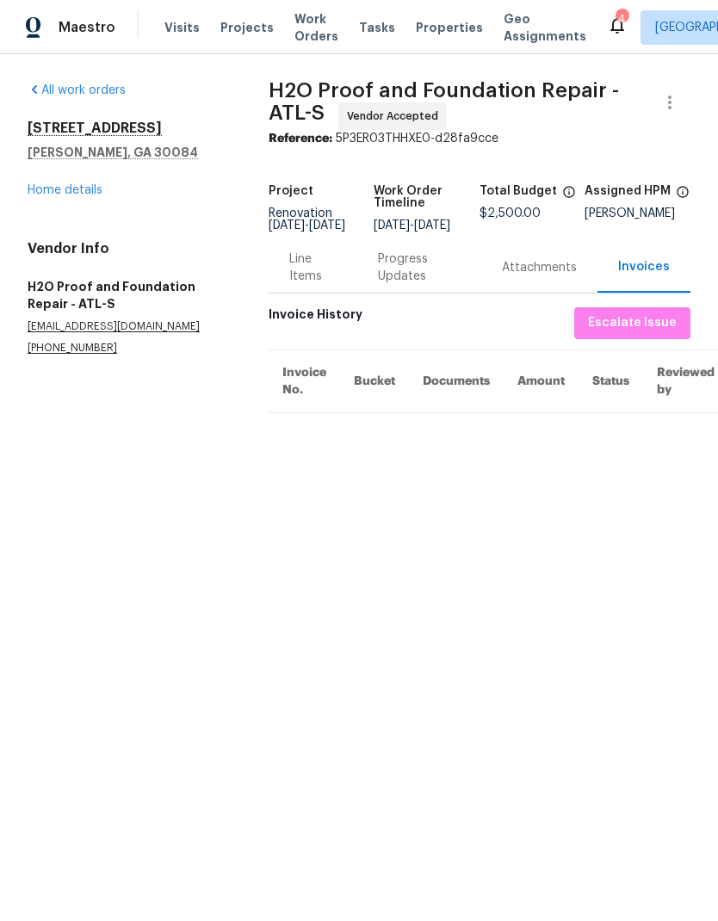
click at [529, 274] on div "Attachments" at bounding box center [539, 267] width 75 height 17
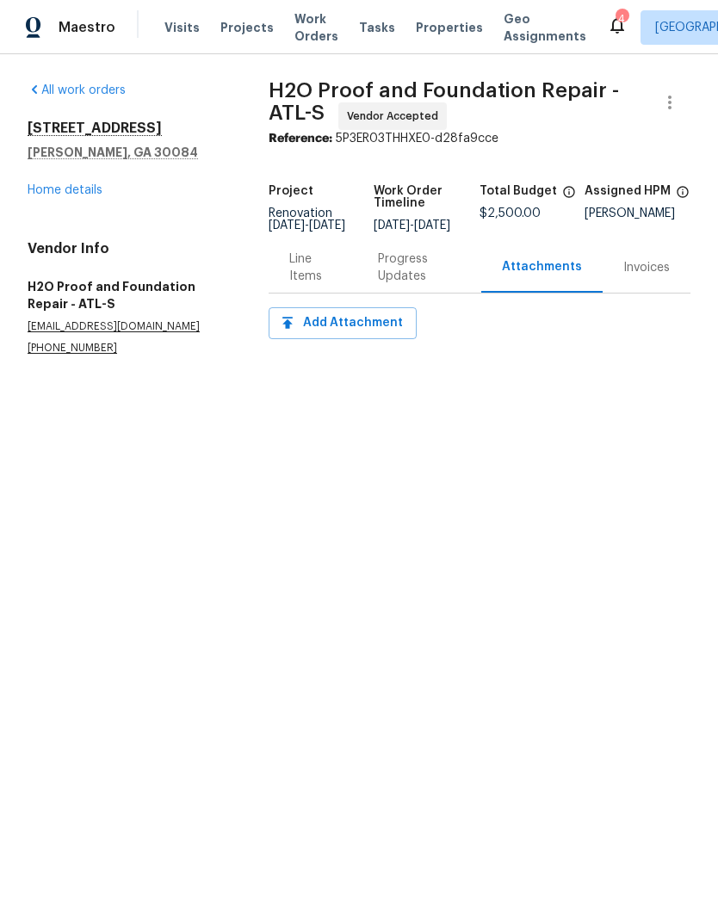
click at [303, 280] on div "Line Items" at bounding box center [312, 267] width 47 height 34
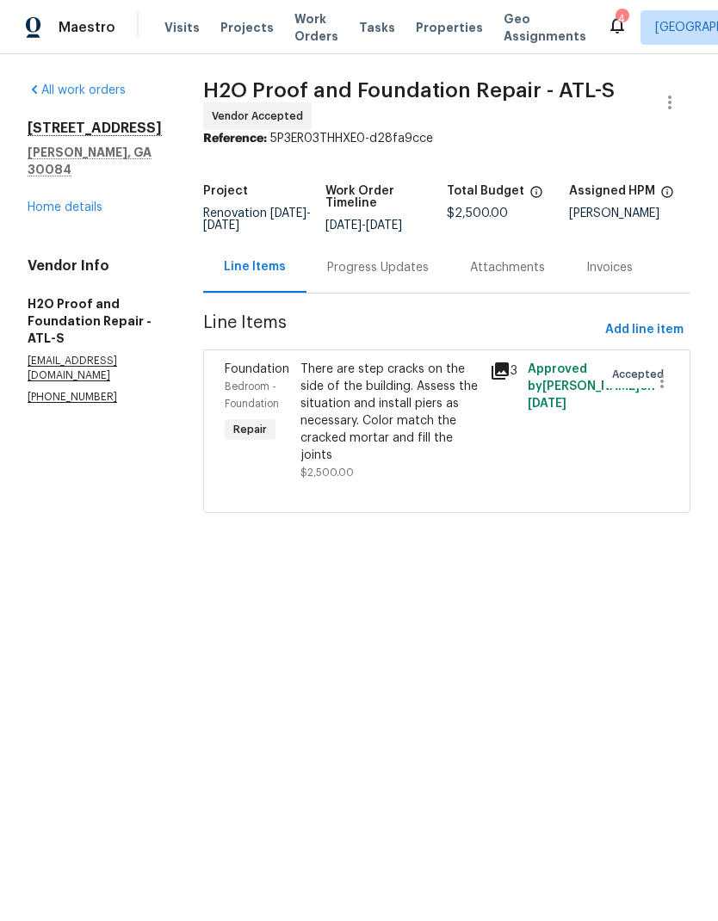
click at [485, 350] on div "Foundation Bedroom - Foundation Repair There are step cracks on the side of the…" at bounding box center [446, 431] width 487 height 164
click at [492, 366] on icon at bounding box center [500, 370] width 17 height 17
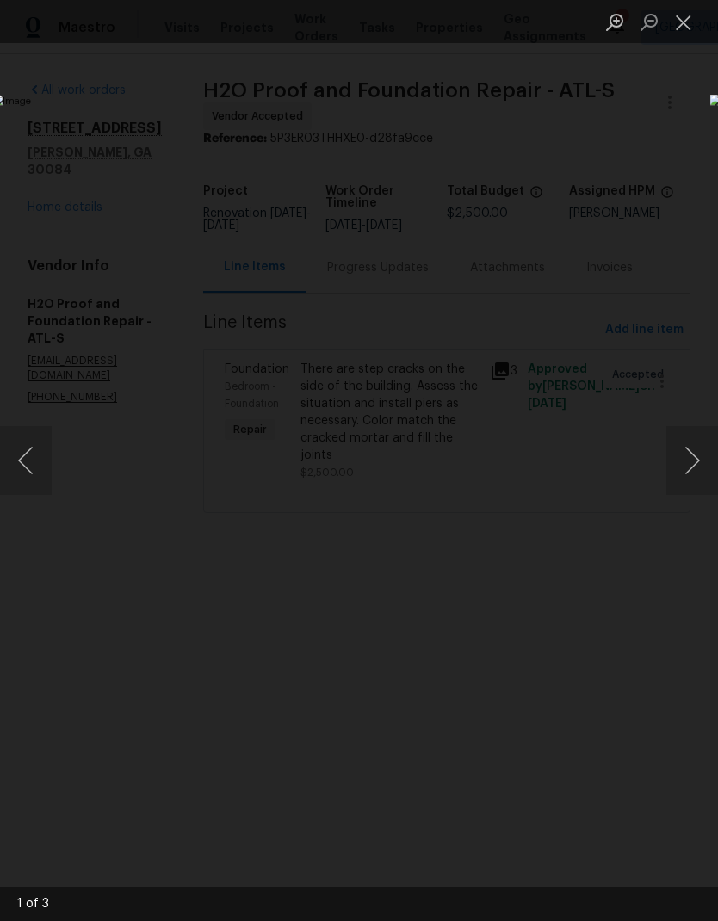
click at [689, 464] on button "Next image" at bounding box center [692, 460] width 52 height 69
click at [683, 28] on button "Close lightbox" at bounding box center [683, 22] width 34 height 30
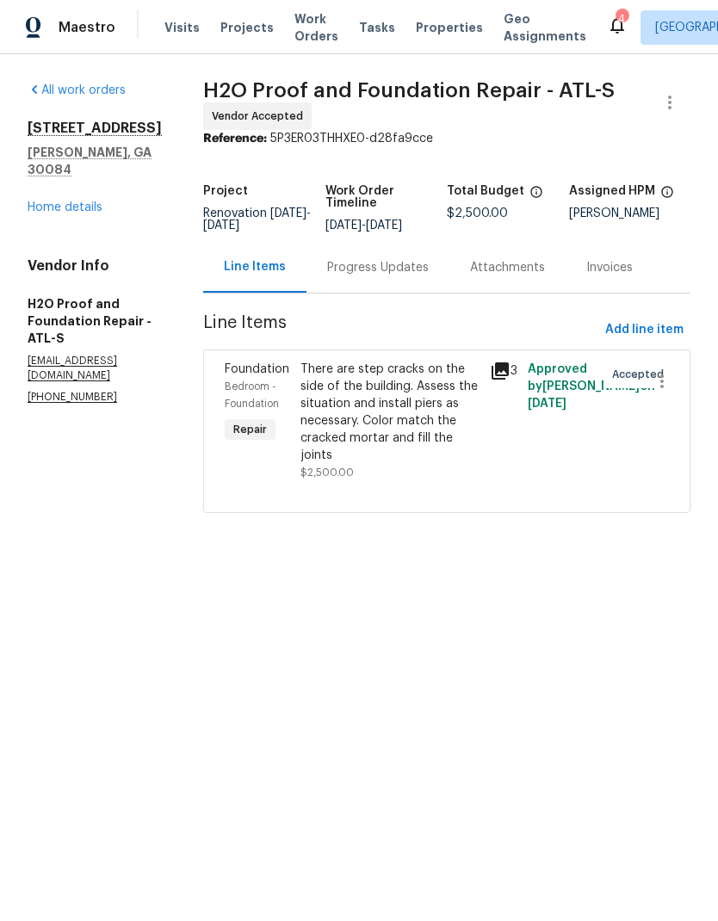
click at [75, 213] on link "Home details" at bounding box center [65, 207] width 75 height 12
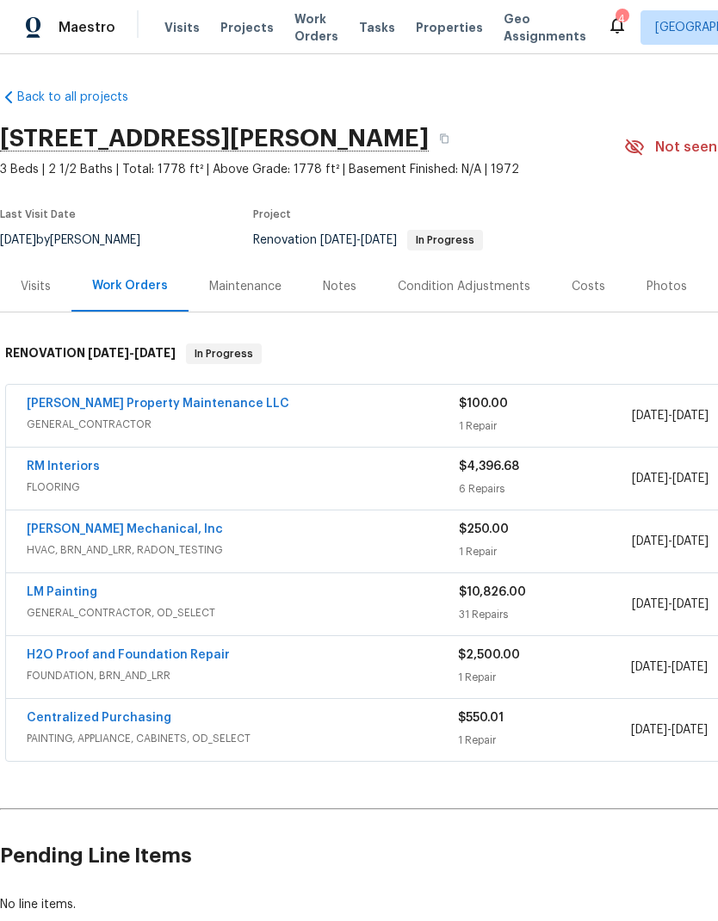
click at [127, 404] on link "[PERSON_NAME] Property Maintenance LLC" at bounding box center [158, 404] width 263 height 12
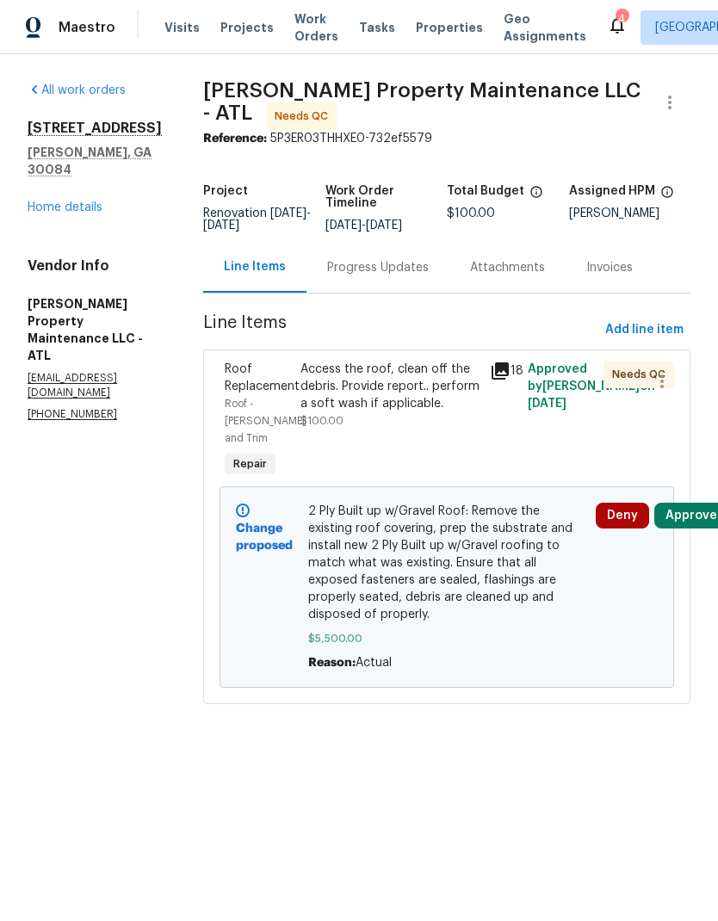
click at [498, 380] on icon at bounding box center [500, 370] width 17 height 17
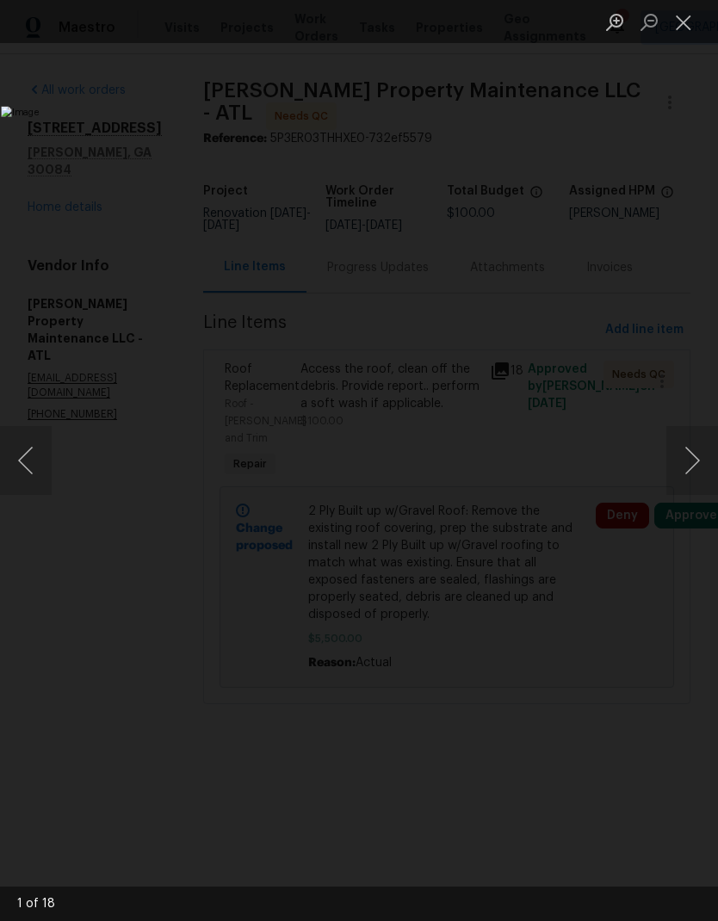
click at [690, 460] on button "Next image" at bounding box center [692, 460] width 52 height 69
click at [685, 455] on button "Next image" at bounding box center [692, 460] width 52 height 69
click at [684, 459] on button "Next image" at bounding box center [692, 460] width 52 height 69
click at [686, 456] on button "Next image" at bounding box center [692, 460] width 52 height 69
click at [688, 455] on button "Next image" at bounding box center [692, 460] width 52 height 69
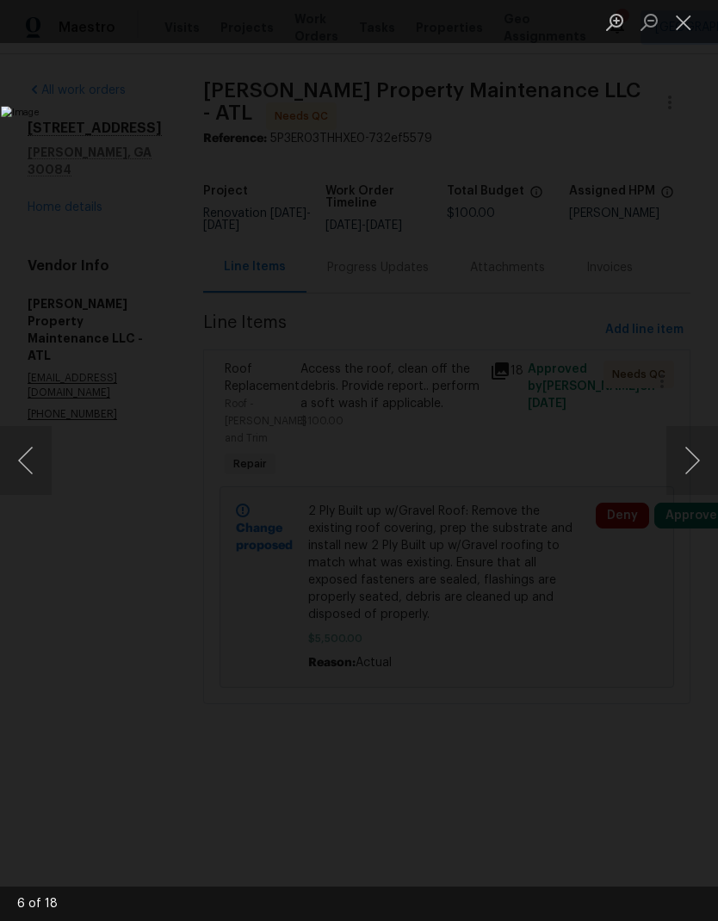
click at [683, 454] on button "Next image" at bounding box center [692, 460] width 52 height 69
click at [690, 460] on button "Next image" at bounding box center [692, 460] width 52 height 69
click at [695, 462] on button "Next image" at bounding box center [692, 460] width 52 height 69
click at [689, 457] on button "Next image" at bounding box center [692, 460] width 52 height 69
click at [685, 461] on button "Next image" at bounding box center [692, 460] width 52 height 69
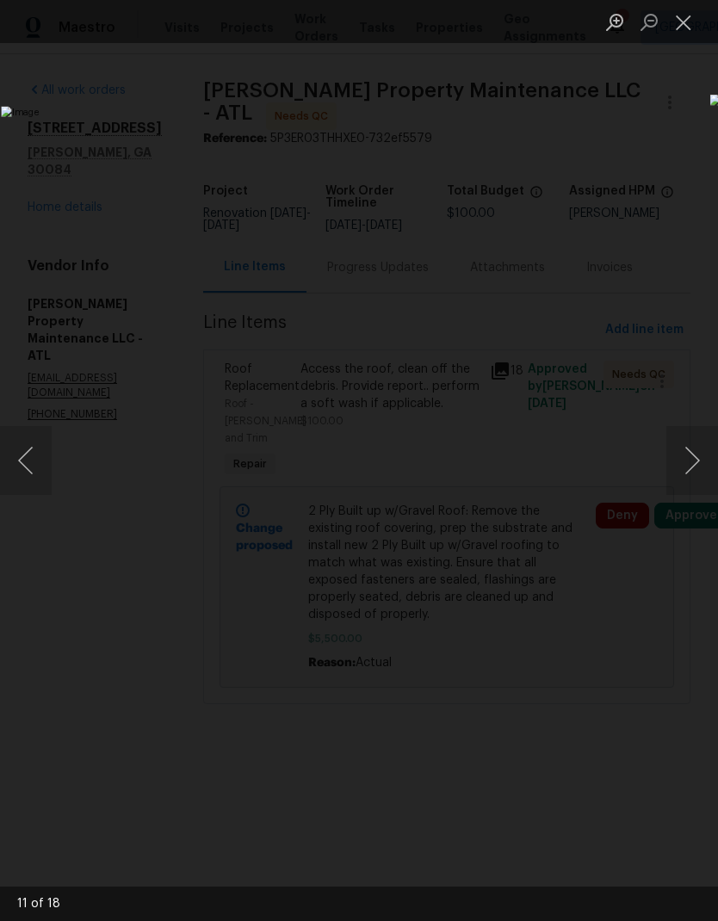
click at [541, 443] on img "Lightbox" at bounding box center [277, 460] width 553 height 708
click at [553, 399] on img "Lightbox" at bounding box center [277, 460] width 553 height 708
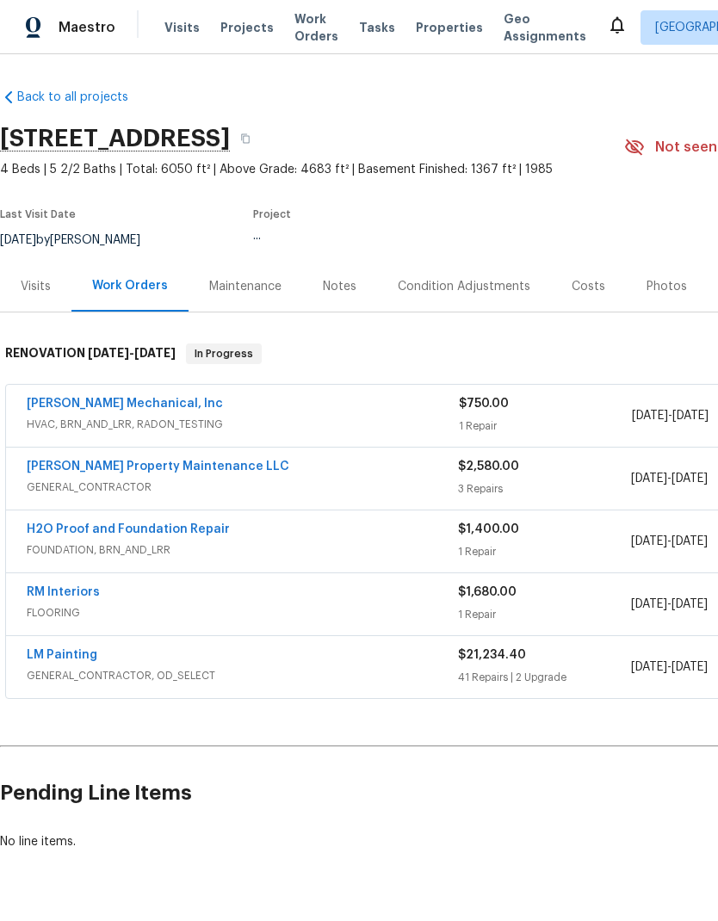
scroll to position [28, 0]
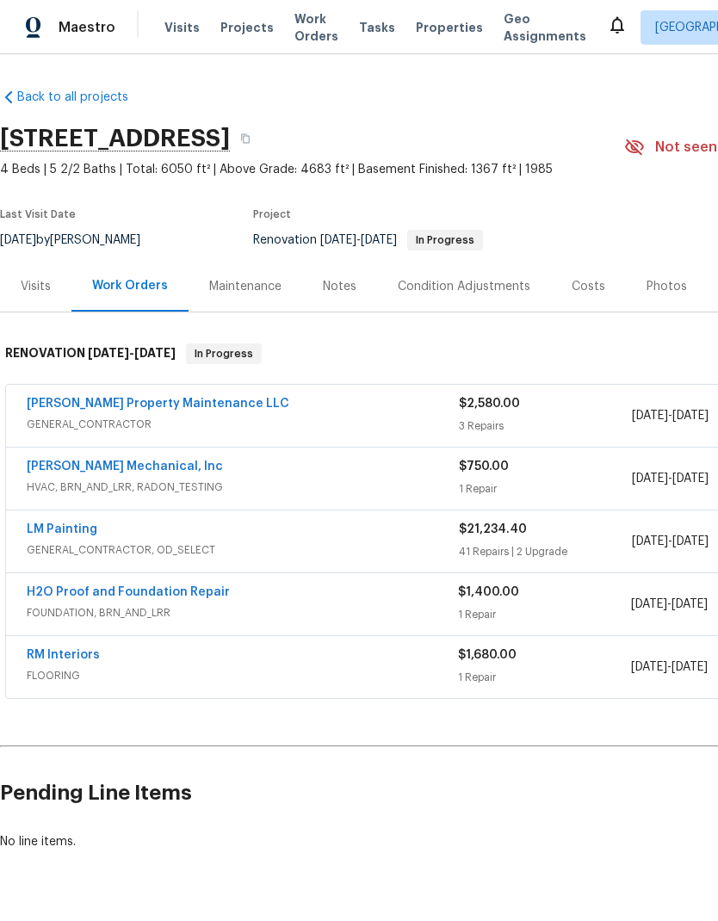
click at [148, 586] on link "H2O Proof and Foundation Repair" at bounding box center [128, 592] width 203 height 12
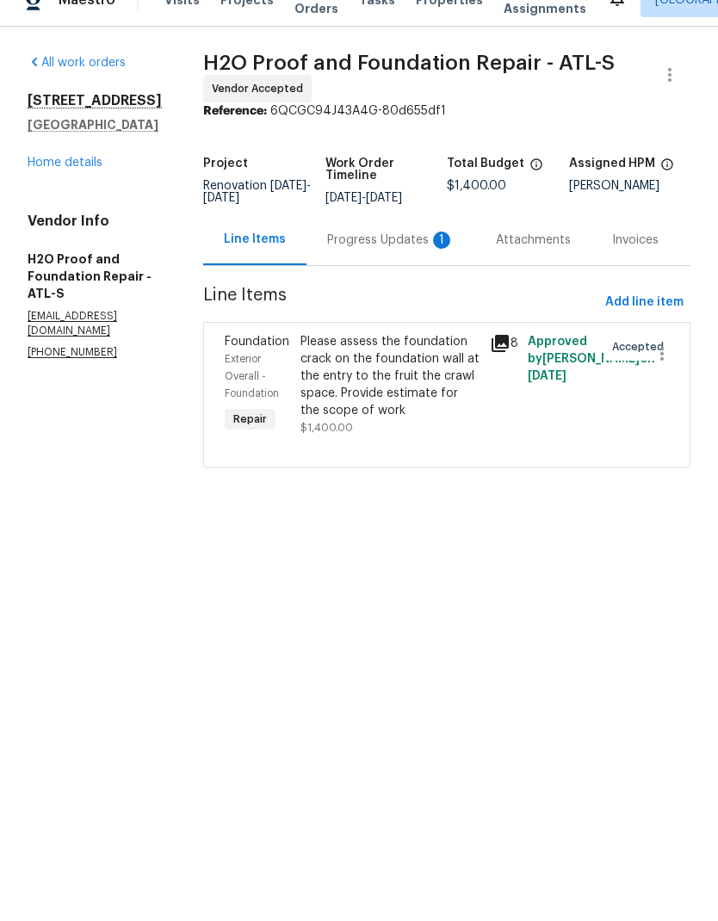
click at [337, 259] on div "Progress Updates 1" at bounding box center [390, 267] width 127 height 17
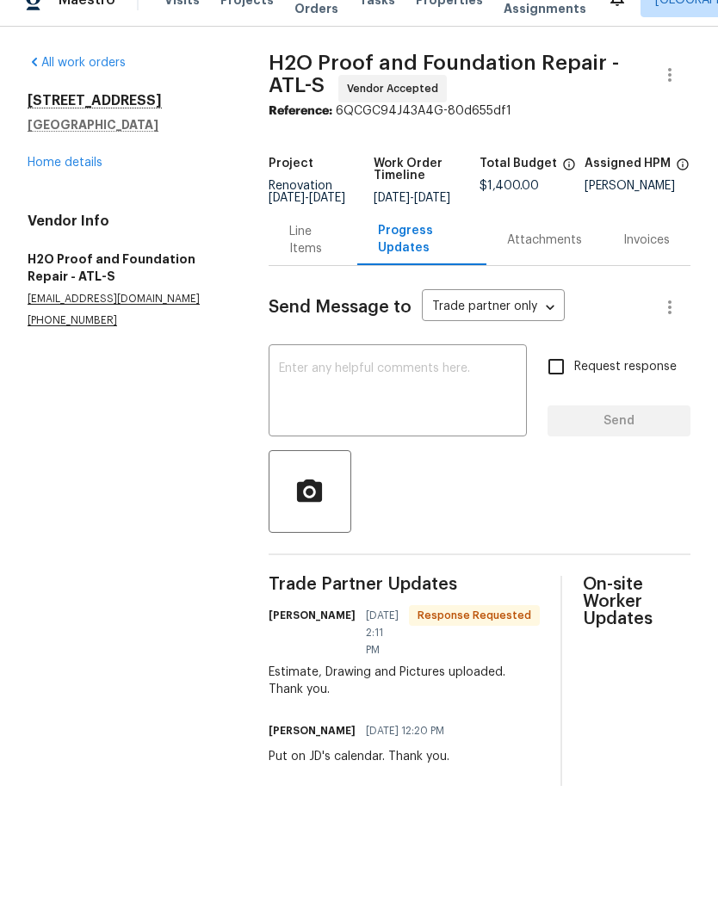
click at [70, 184] on link "Home details" at bounding box center [65, 190] width 75 height 12
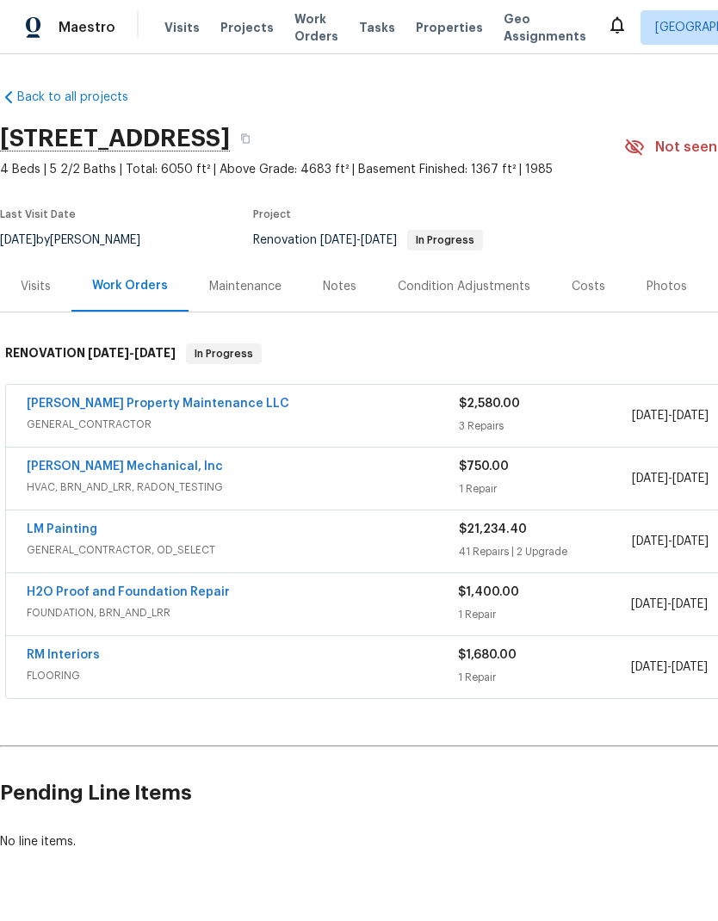
click at [149, 586] on link "H2O Proof and Foundation Repair" at bounding box center [128, 592] width 203 height 12
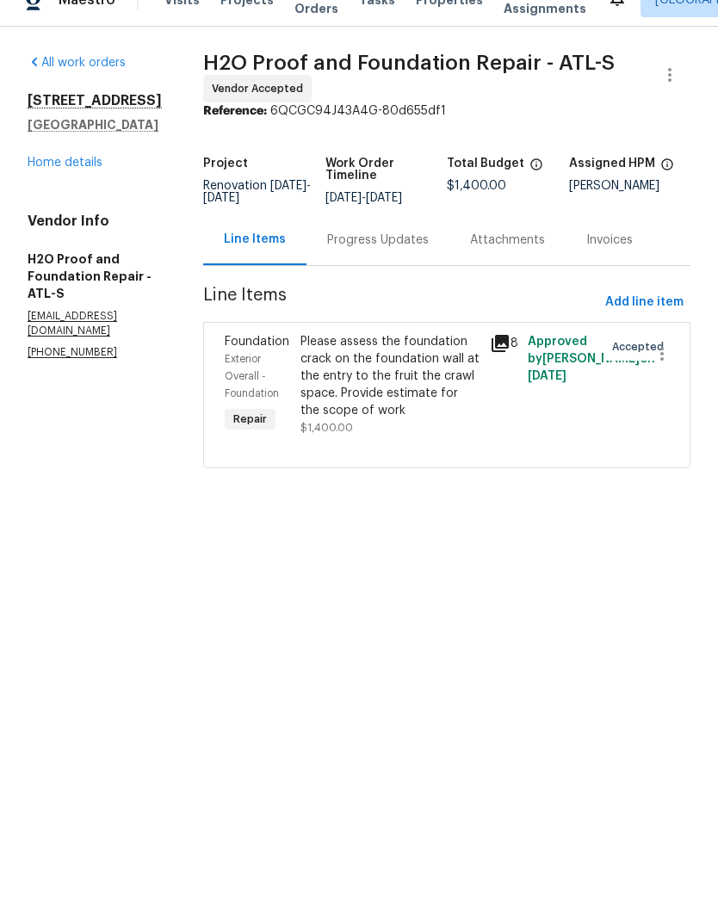
click at [368, 374] on div "Please assess the foundation crack on the foundation wall at the entry to the f…" at bounding box center [389, 404] width 179 height 86
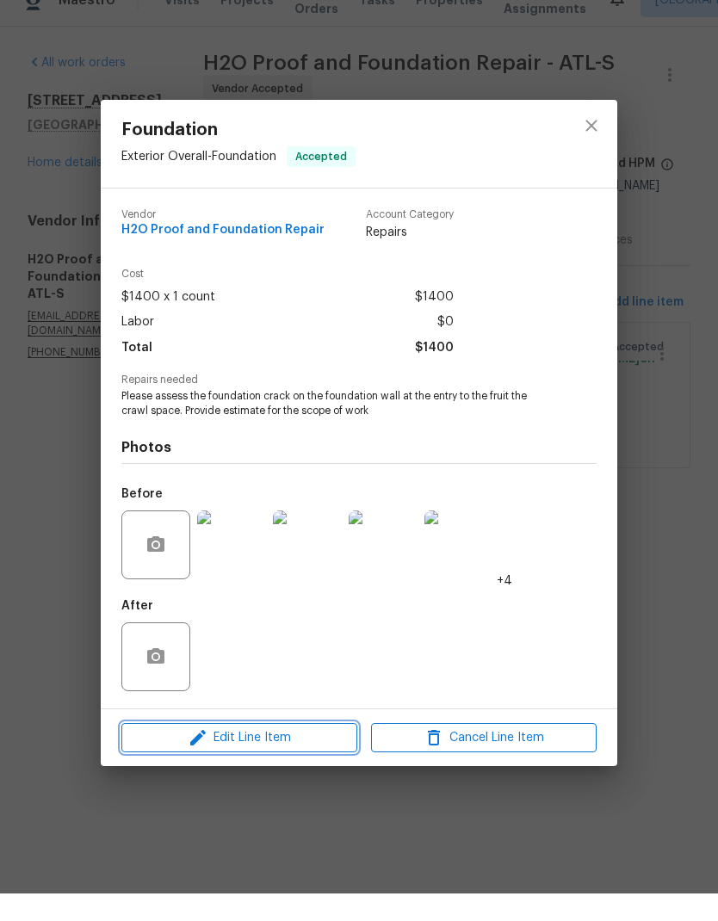
click at [262, 755] on span "Edit Line Item" at bounding box center [240, 766] width 226 height 22
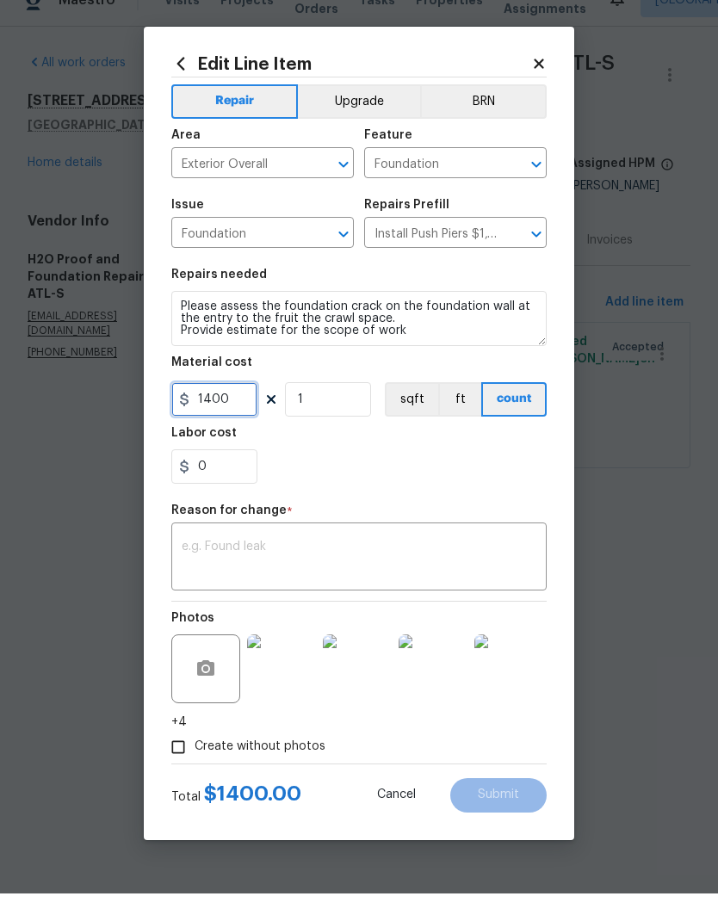
click at [241, 410] on input "1400" at bounding box center [214, 427] width 86 height 34
click at [333, 410] on input "1" at bounding box center [328, 427] width 86 height 34
type input "2"
click at [348, 568] on textarea at bounding box center [359, 586] width 355 height 36
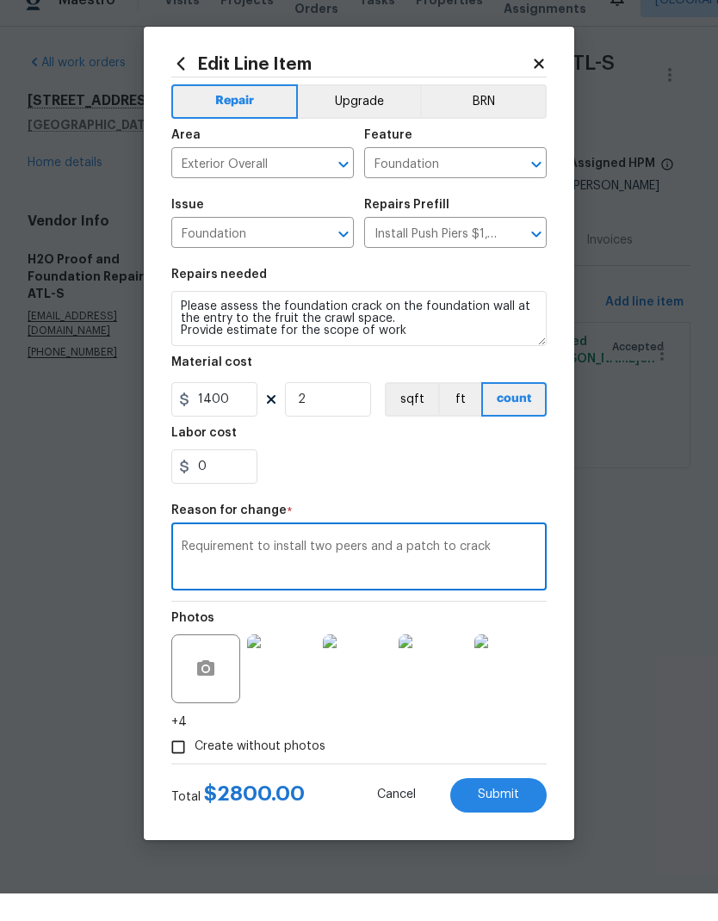
click at [450, 568] on textarea "Requirement to install two peers and a patch to crack" at bounding box center [359, 586] width 355 height 36
click at [444, 568] on textarea "Requirement to install two peers and a patch to crack" at bounding box center [359, 586] width 355 height 36
click at [442, 568] on textarea "Requirement to install two peers and a patch to crack" at bounding box center [359, 586] width 355 height 36
click at [398, 568] on textarea "Requirement to install two peers and a patch the crack" at bounding box center [359, 586] width 355 height 36
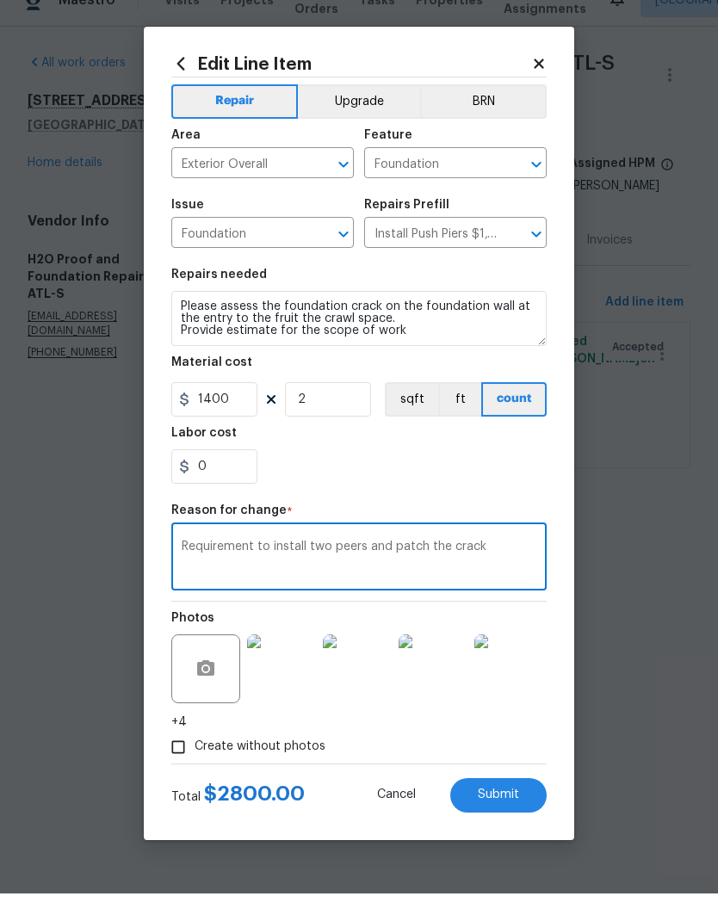
click at [344, 568] on textarea "Requirement to install two peers and patch the crack" at bounding box center [359, 586] width 355 height 36
type textarea "Requirement to install two piers and patch the crack"
click at [510, 816] on span "Submit" at bounding box center [498, 822] width 41 height 13
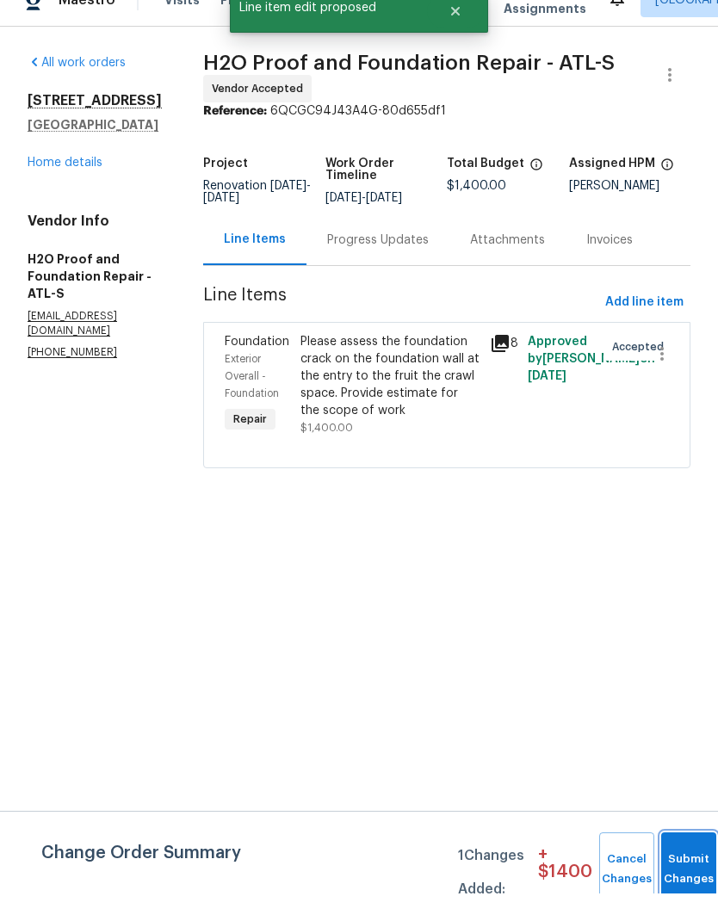
click at [671, 860] on button "Submit Changes" at bounding box center [688, 897] width 55 height 74
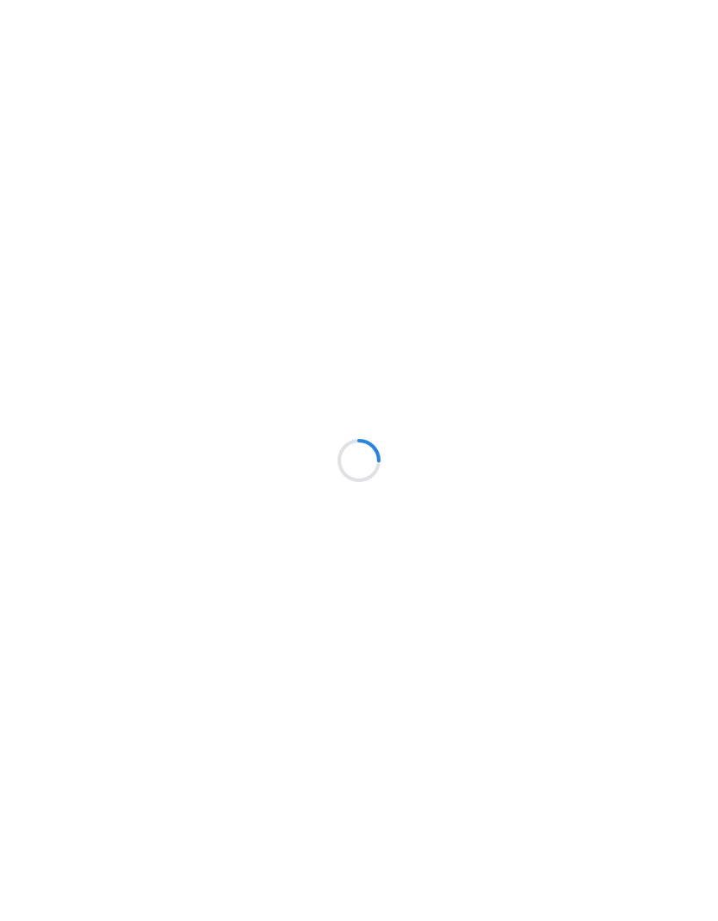
scroll to position [28, 0]
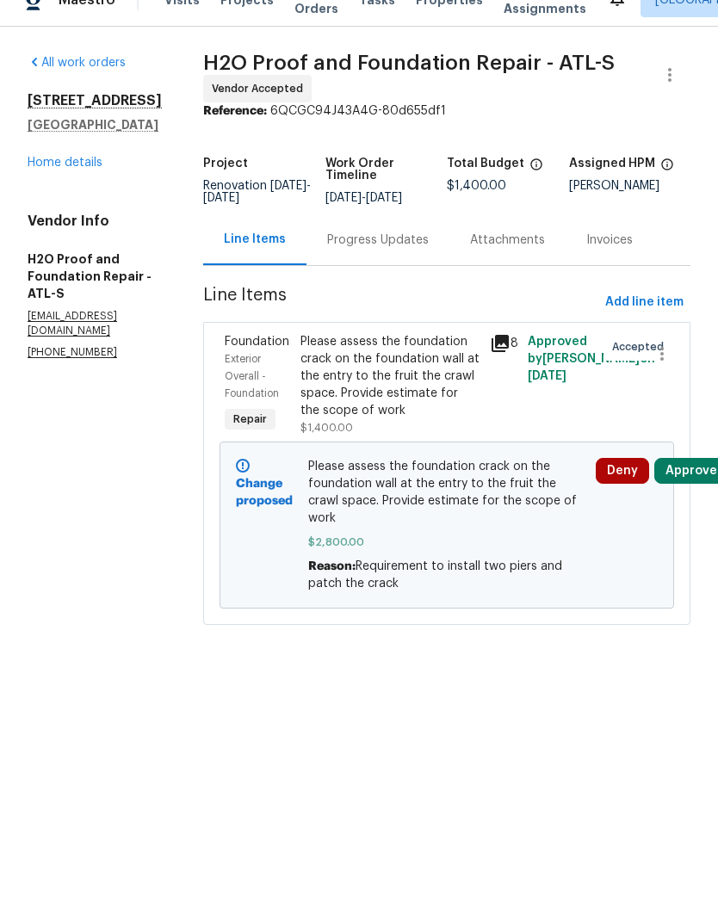
click at [65, 196] on link "Home details" at bounding box center [65, 190] width 75 height 12
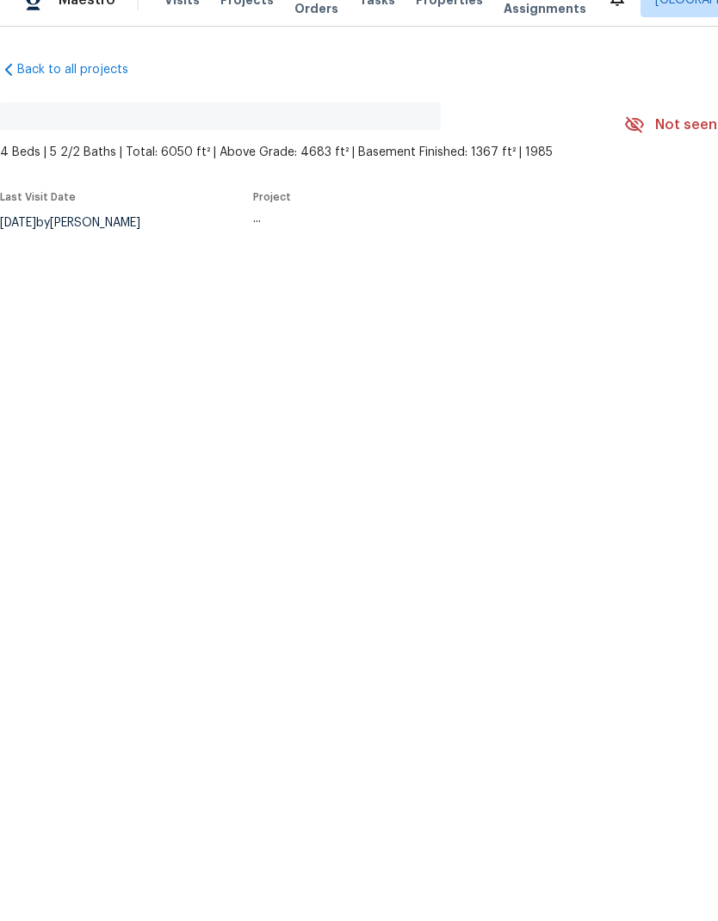
scroll to position [28, 0]
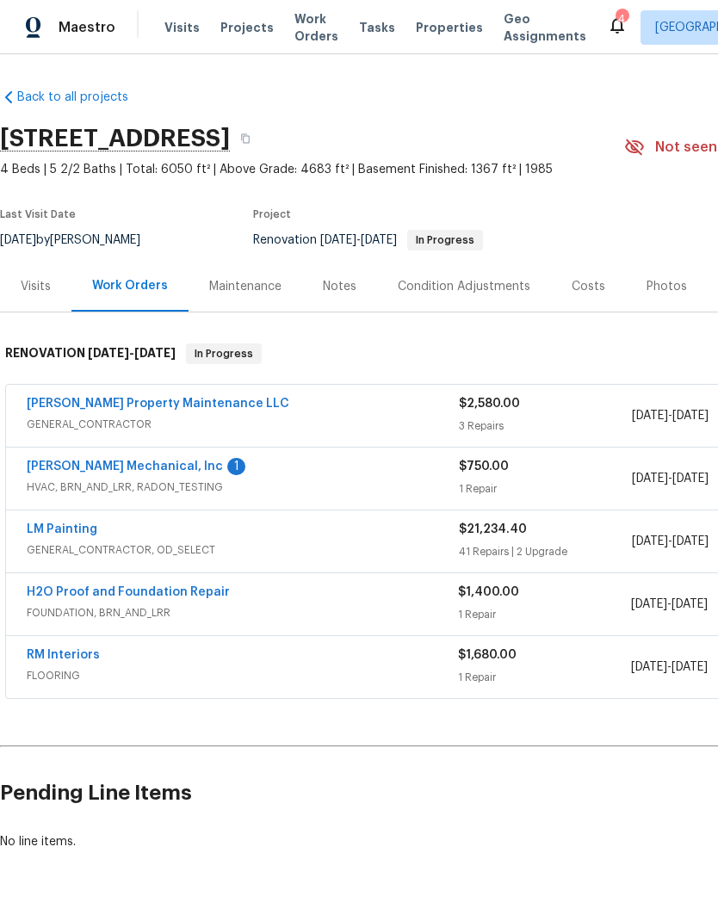
click at [87, 461] on link "[PERSON_NAME] Mechanical, Inc" at bounding box center [125, 467] width 196 height 12
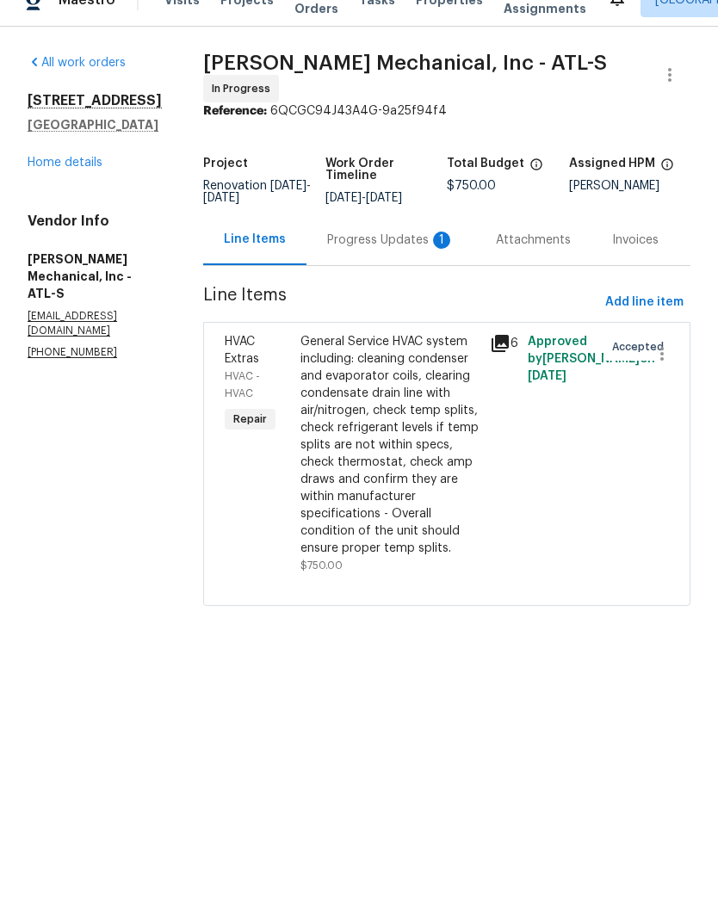
click at [379, 259] on div "Progress Updates 1" at bounding box center [390, 267] width 127 height 17
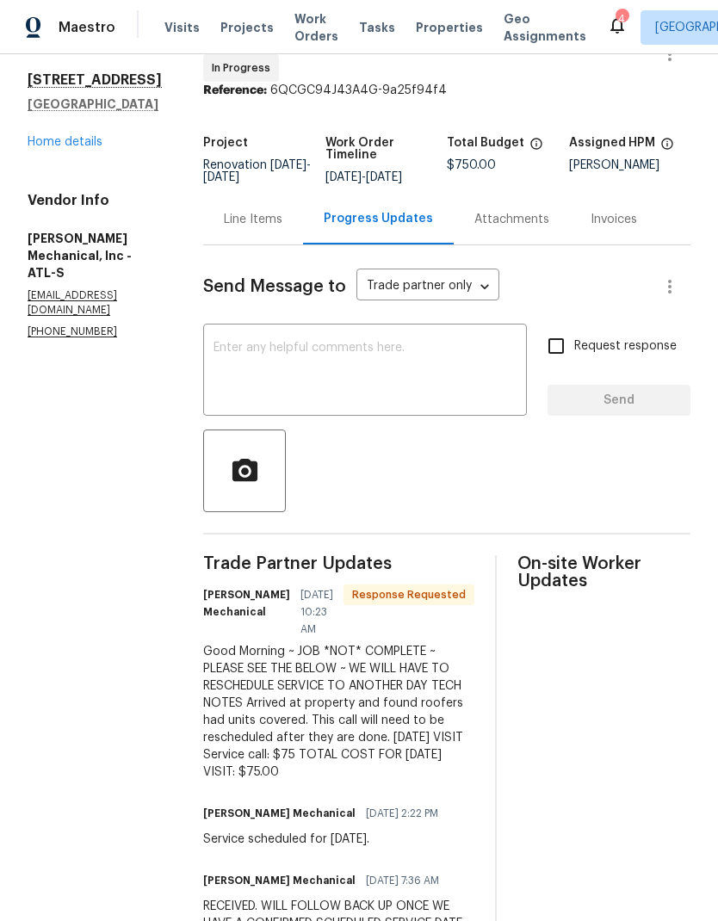
click at [391, 368] on textarea at bounding box center [364, 372] width 303 height 60
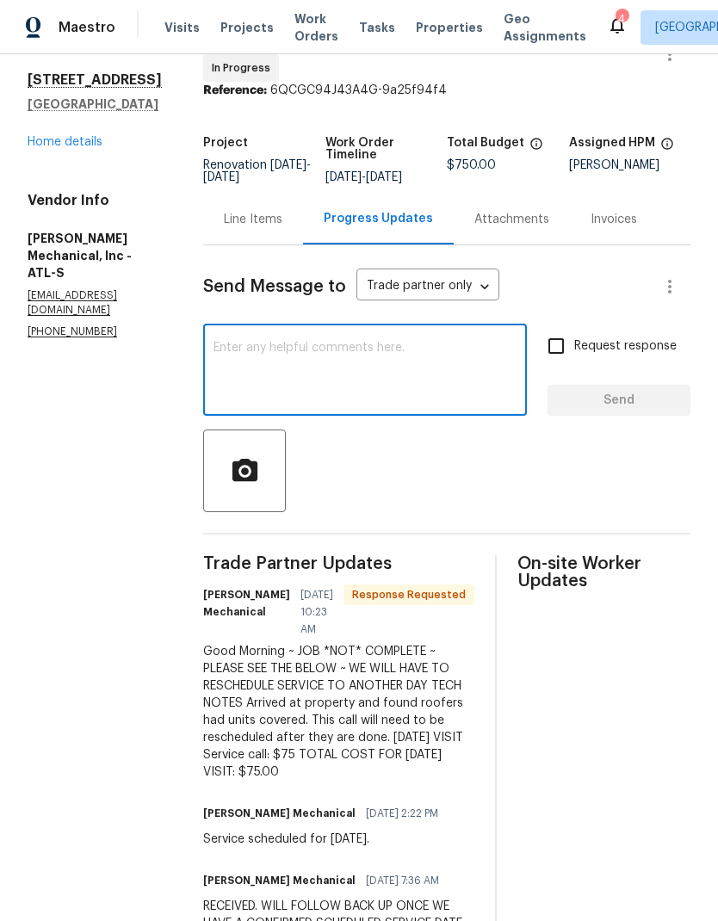
click at [553, 358] on input "Request response" at bounding box center [556, 346] width 36 height 36
checkbox input "true"
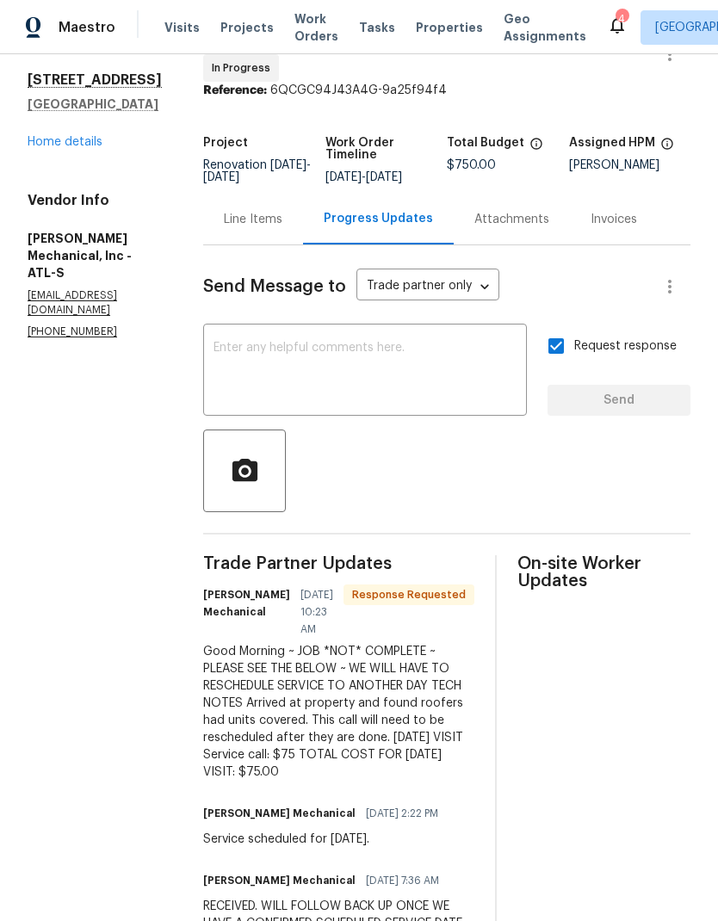
click at [402, 362] on textarea at bounding box center [364, 372] width 303 height 60
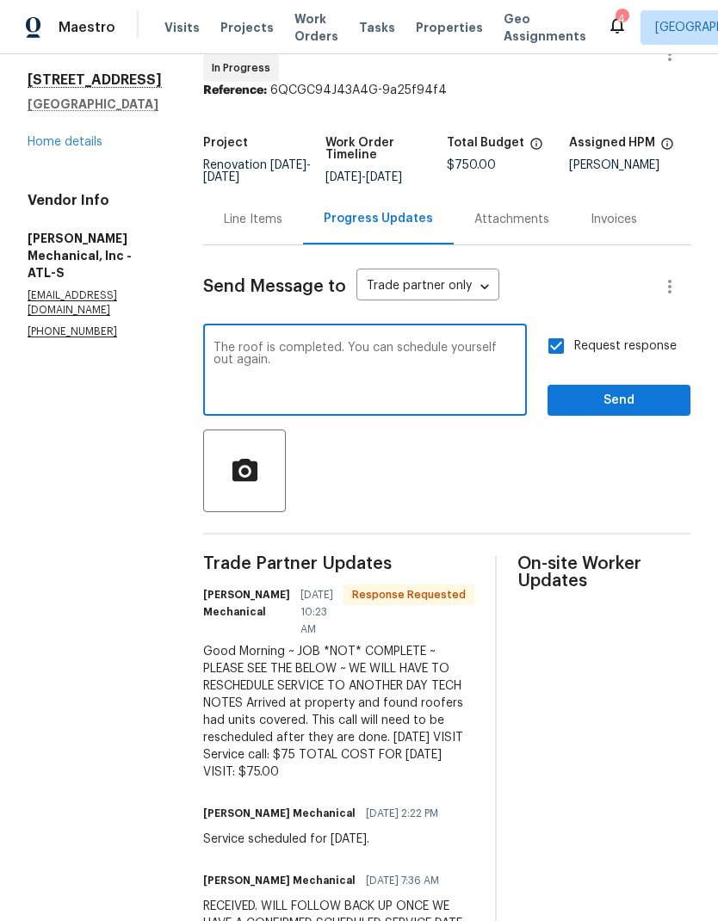
type textarea "The roof is completed. You can schedule yourself out again."
click at [616, 403] on span "Send" at bounding box center [618, 401] width 115 height 22
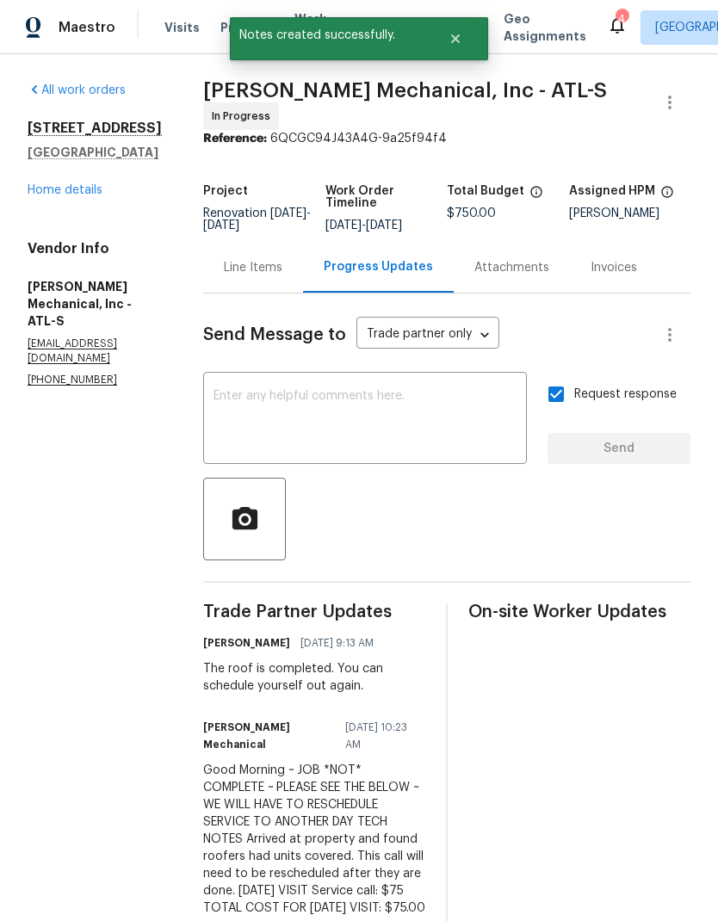
click at [62, 193] on link "Home details" at bounding box center [65, 190] width 75 height 12
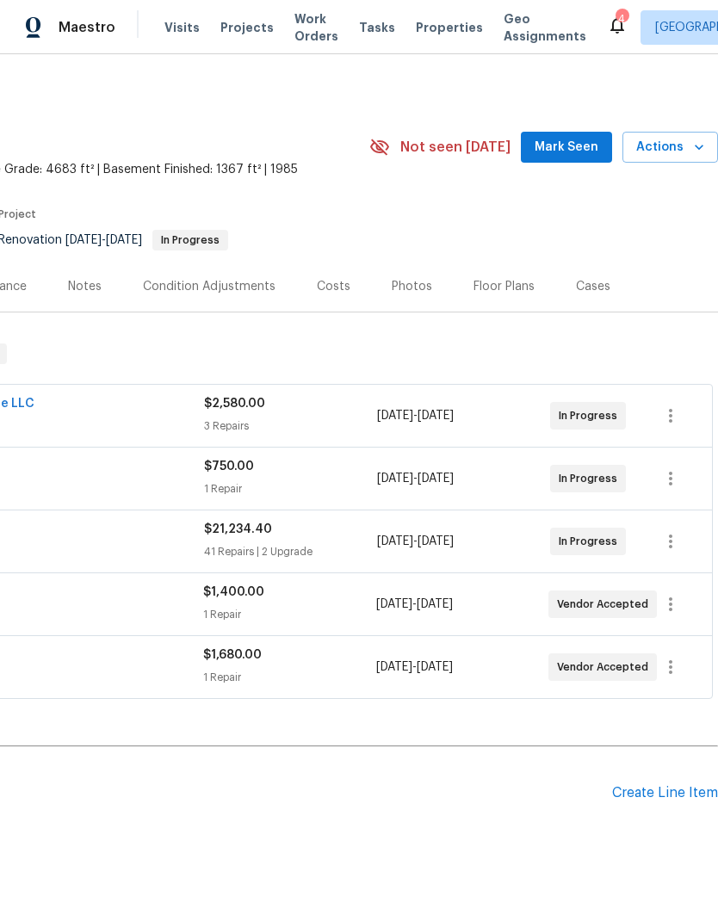
scroll to position [0, 255]
click at [573, 146] on span "Mark Seen" at bounding box center [567, 148] width 64 height 22
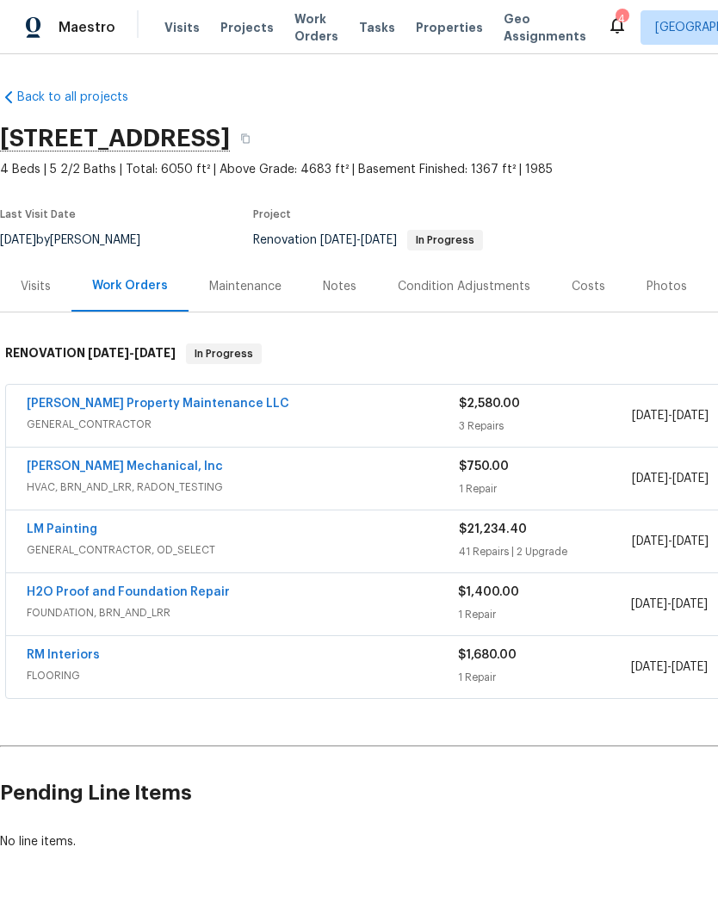
scroll to position [0, 0]
click at [128, 596] on link "H2O Proof and Foundation Repair" at bounding box center [128, 592] width 203 height 12
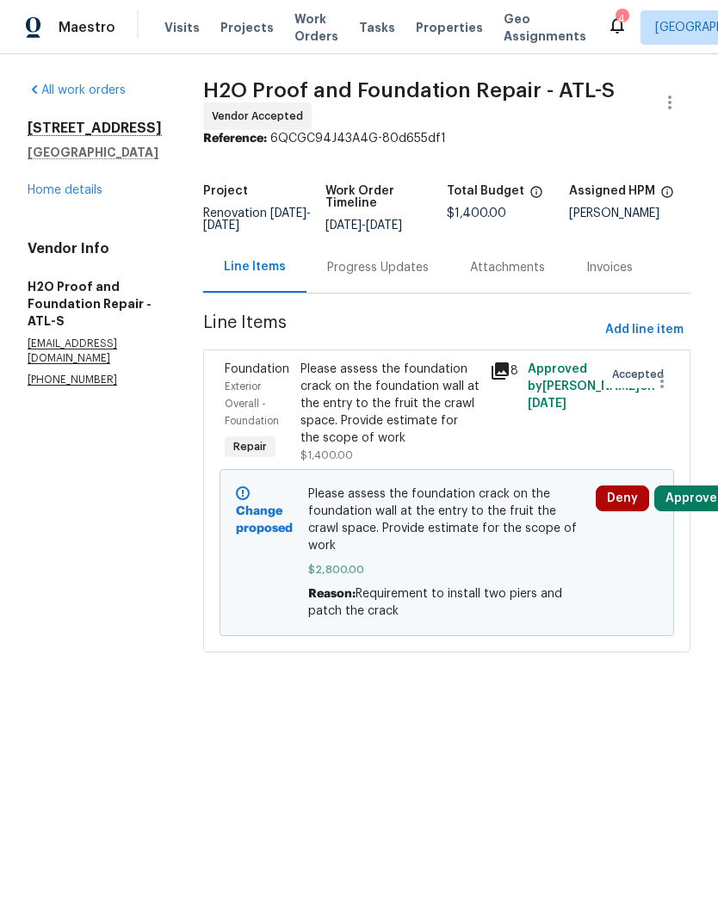
click at [339, 272] on div "Progress Updates" at bounding box center [378, 267] width 102 height 17
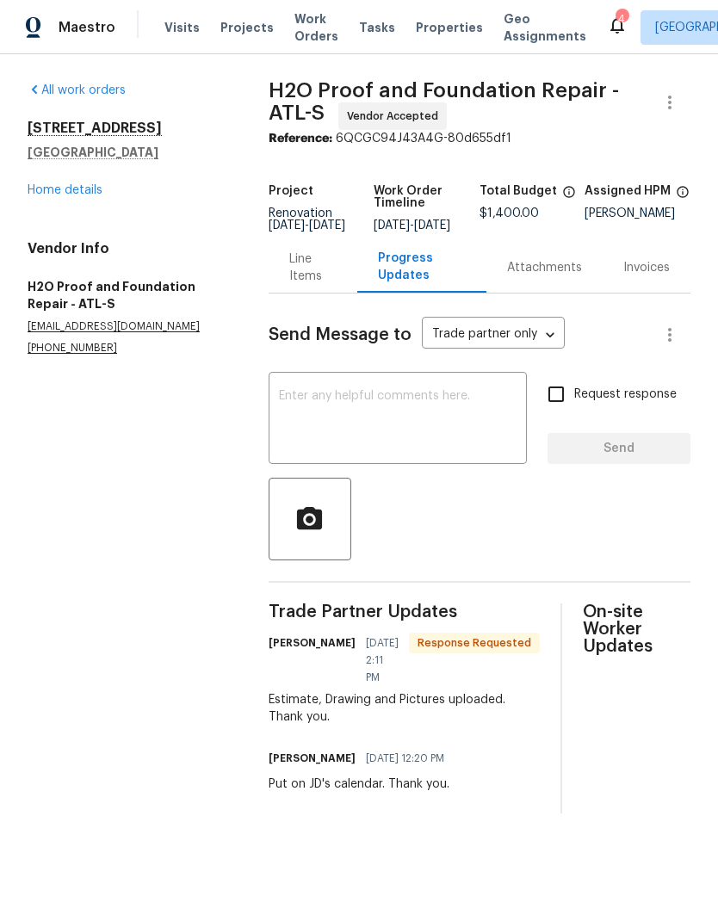
click at [380, 406] on textarea at bounding box center [398, 420] width 238 height 60
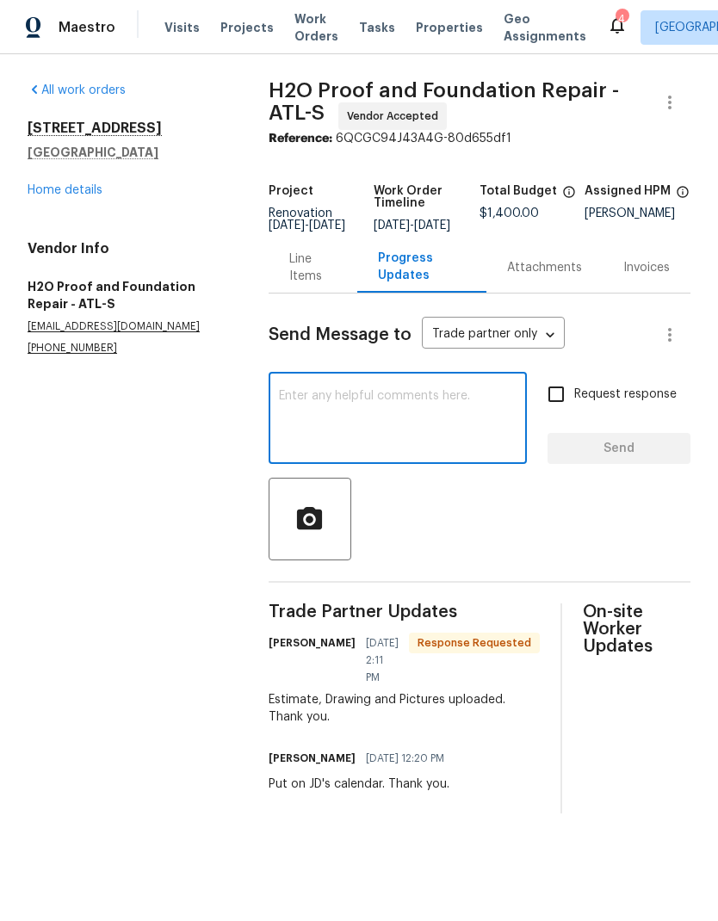
click at [559, 400] on input "Request response" at bounding box center [556, 394] width 36 height 36
checkbox input "true"
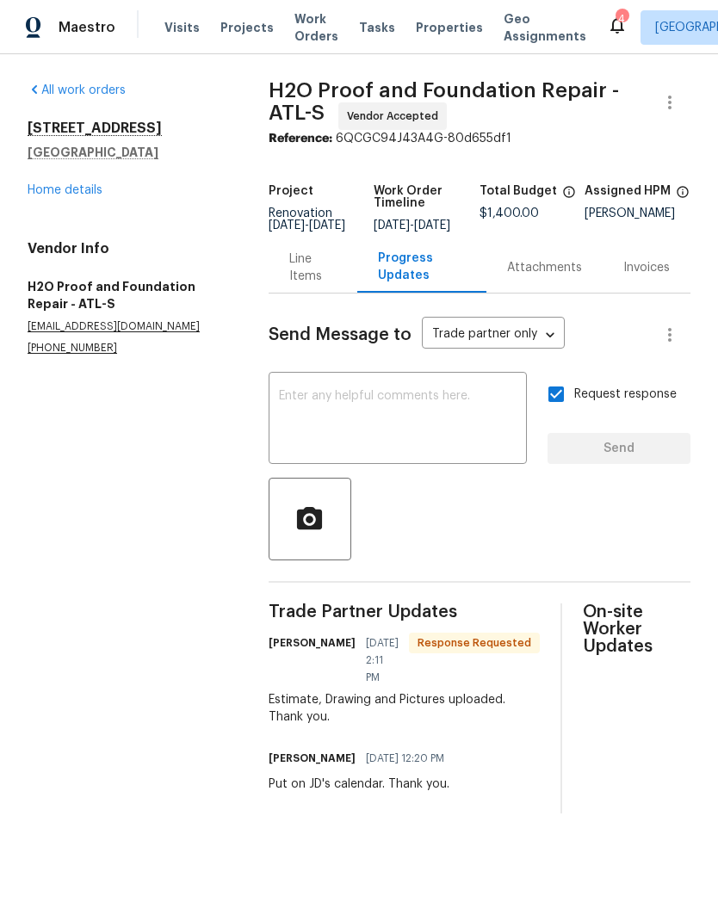
click at [401, 410] on textarea at bounding box center [398, 420] width 238 height 60
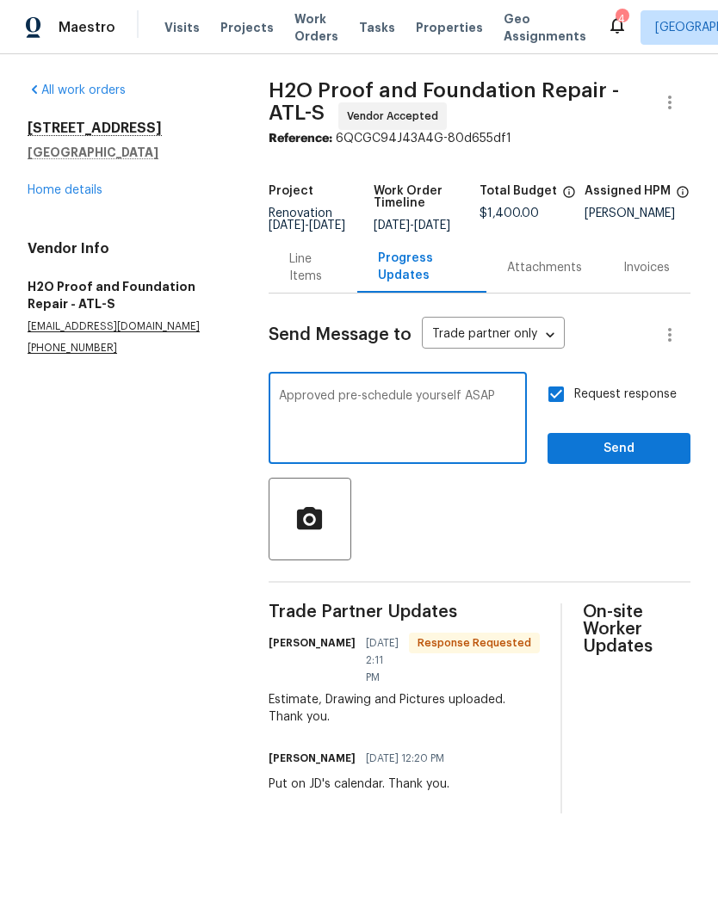
click at [368, 406] on textarea "Approved pre-schedule yourself ASAP" at bounding box center [398, 420] width 238 height 60
type textarea "Approved pleaseschedule yourself ASAP"
click at [611, 460] on span "Send" at bounding box center [618, 449] width 115 height 22
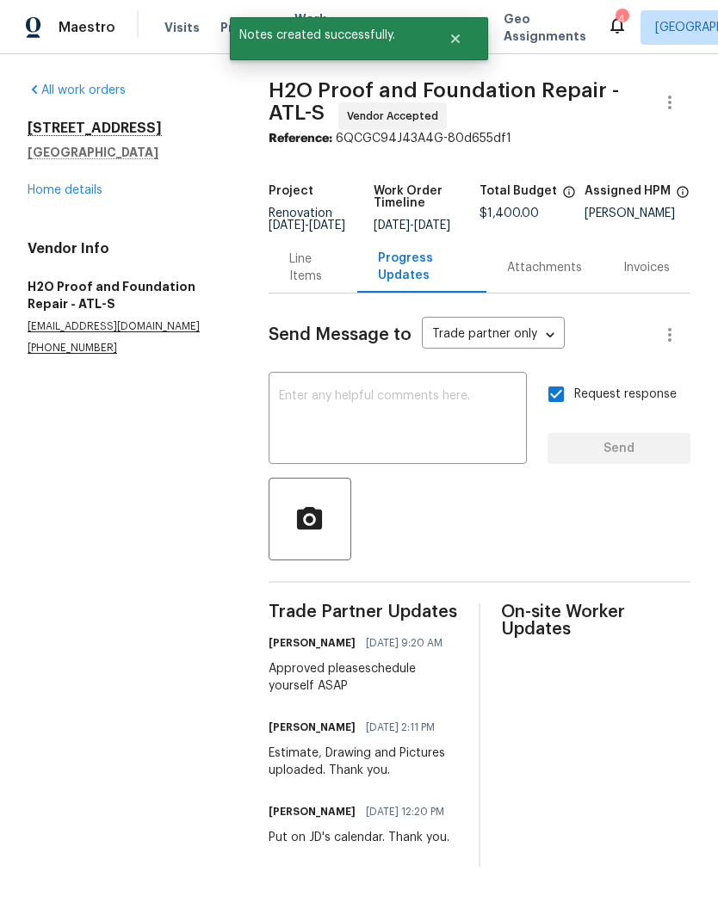
click at [77, 191] on link "Home details" at bounding box center [65, 190] width 75 height 12
